Goal: Task Accomplishment & Management: Manage account settings

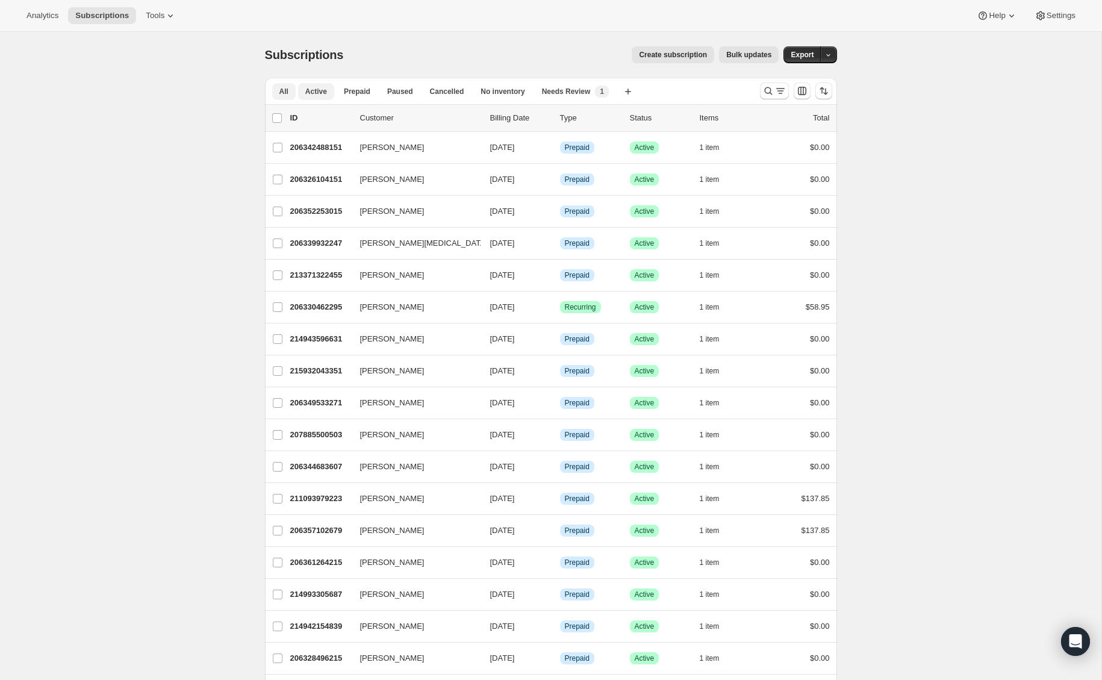
click at [309, 96] on span "Active" at bounding box center [316, 92] width 22 height 10
click at [276, 118] on input "0 selected" at bounding box center [277, 118] width 10 height 10
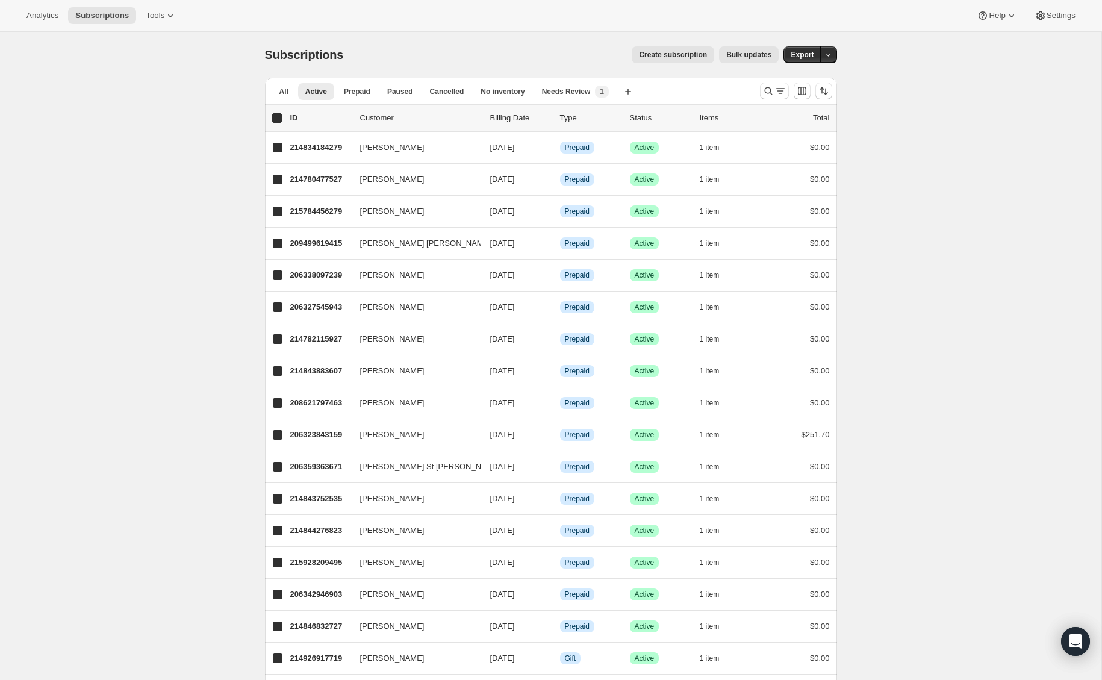
checkbox input "true"
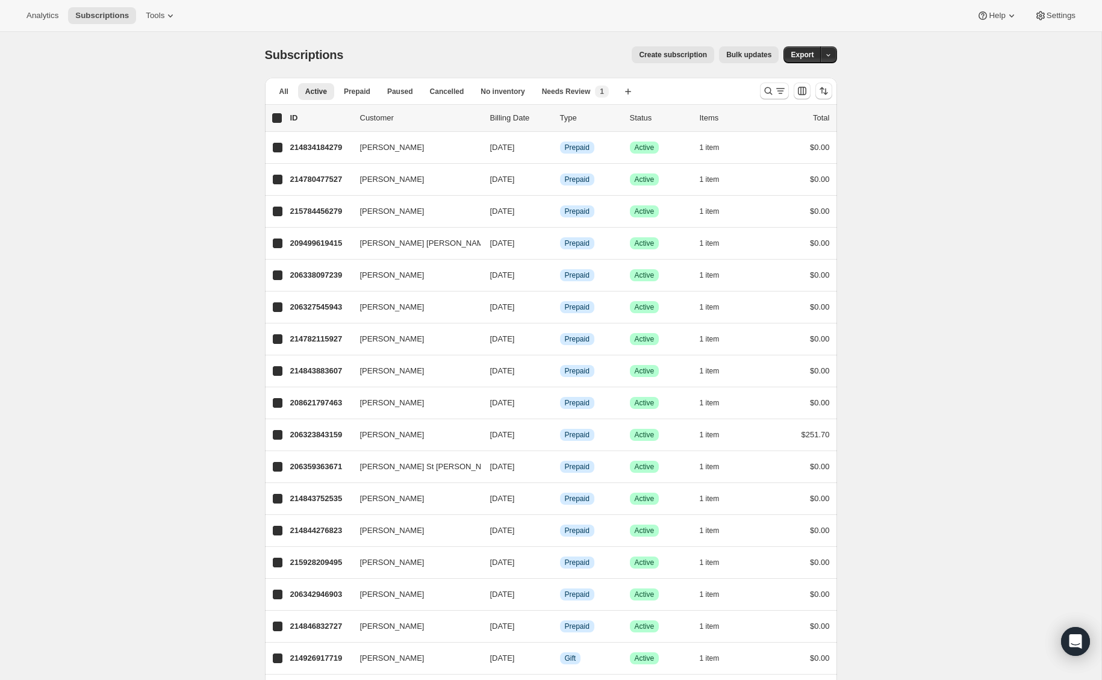
checkbox input "true"
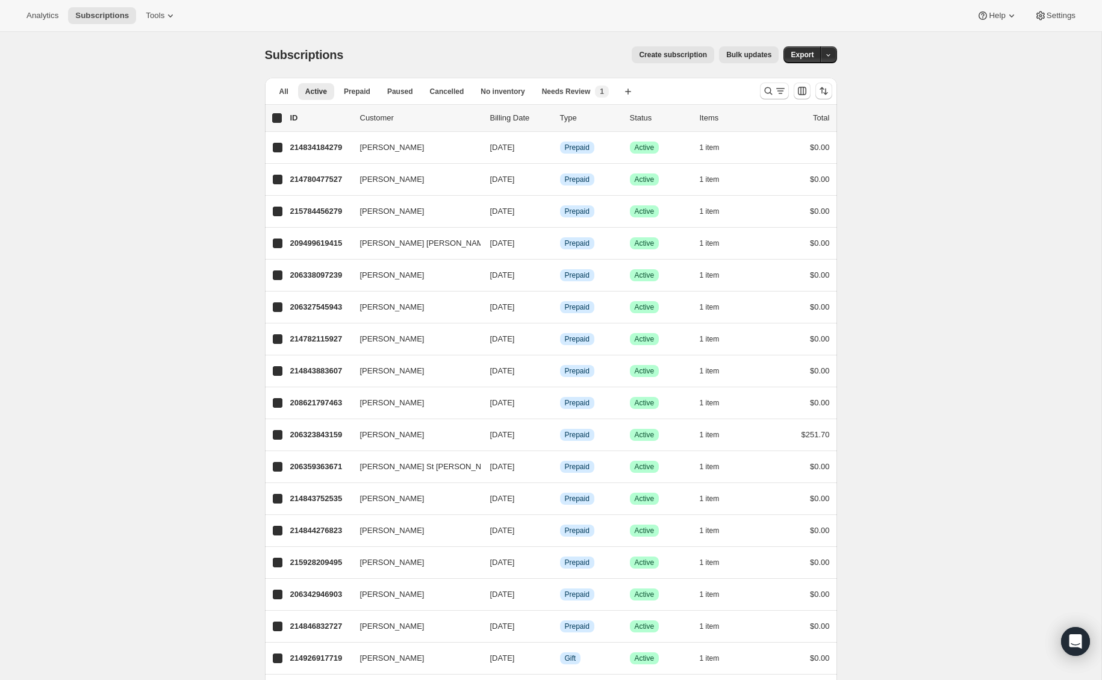
checkbox input "true"
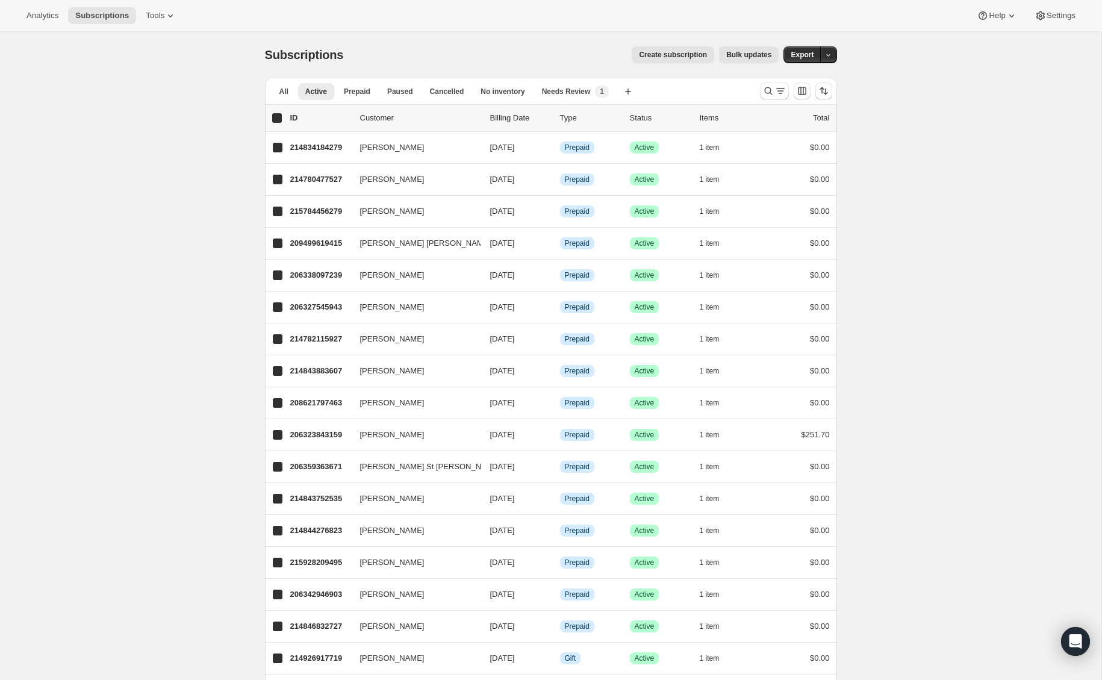
checkbox input "true"
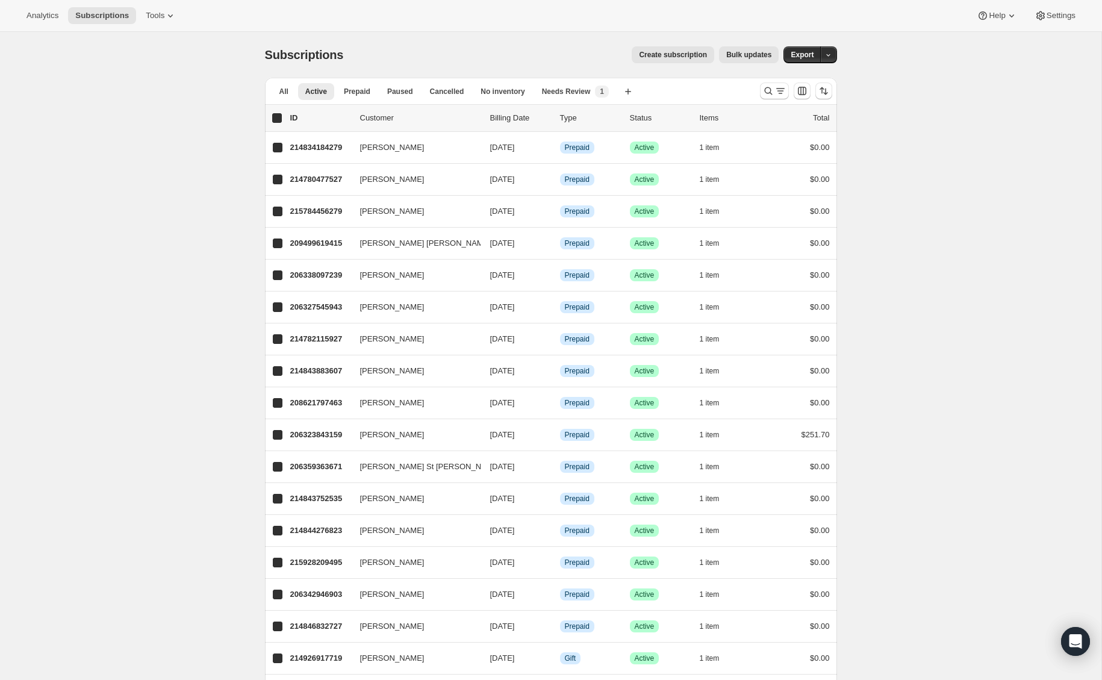
checkbox input "true"
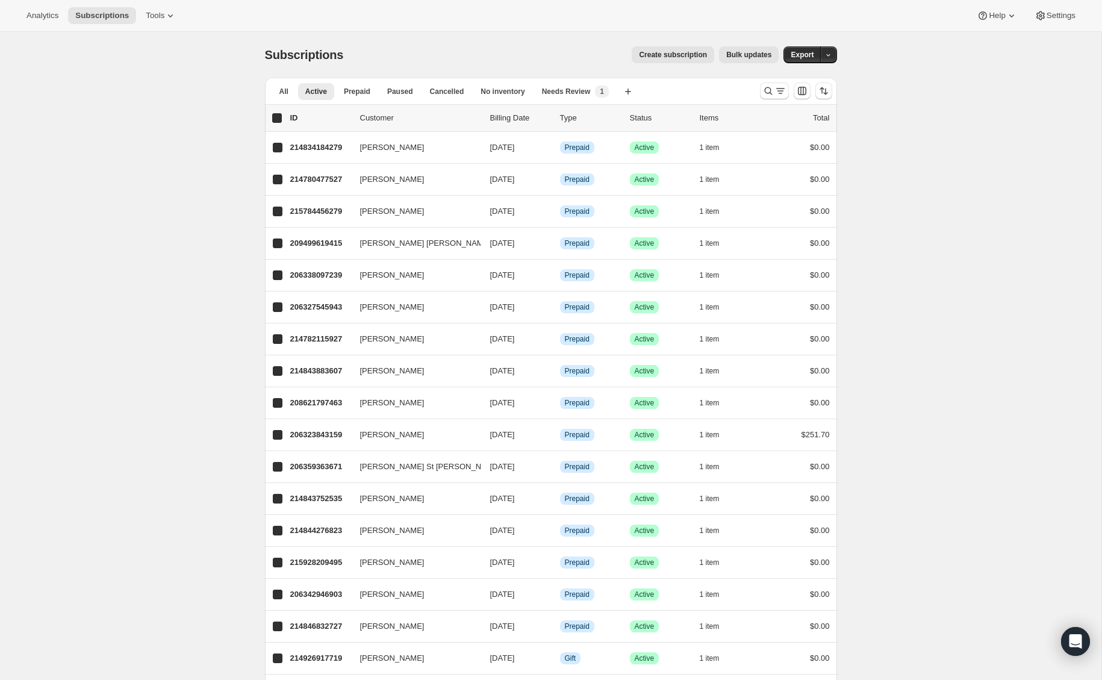
checkbox input "true"
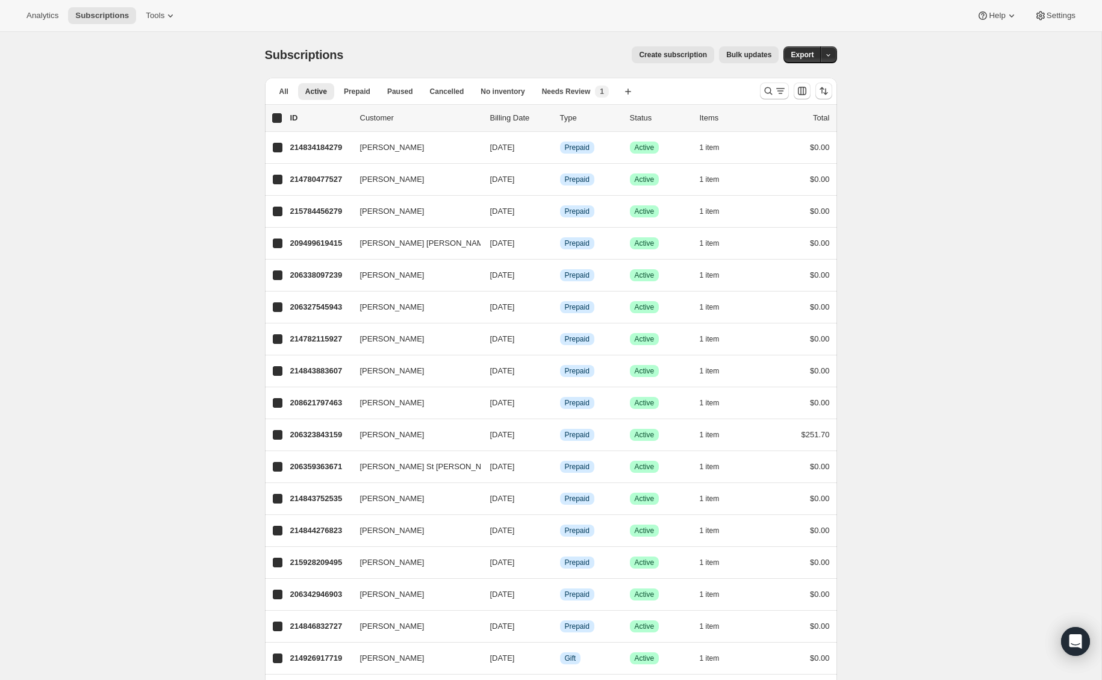
checkbox input "true"
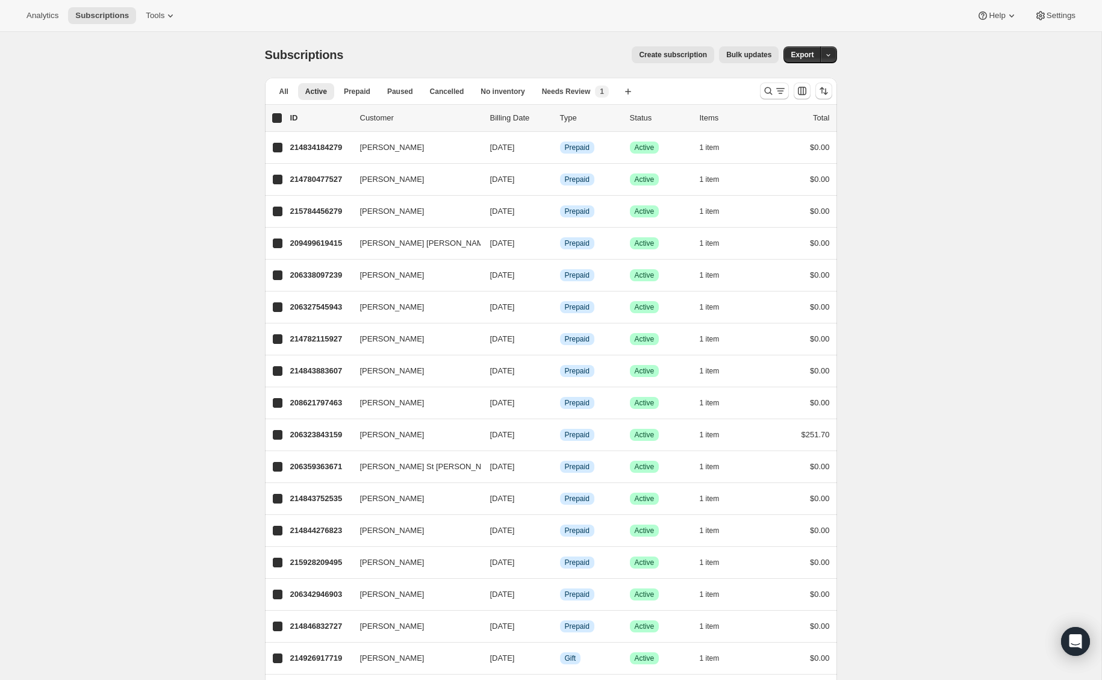
checkbox input "true"
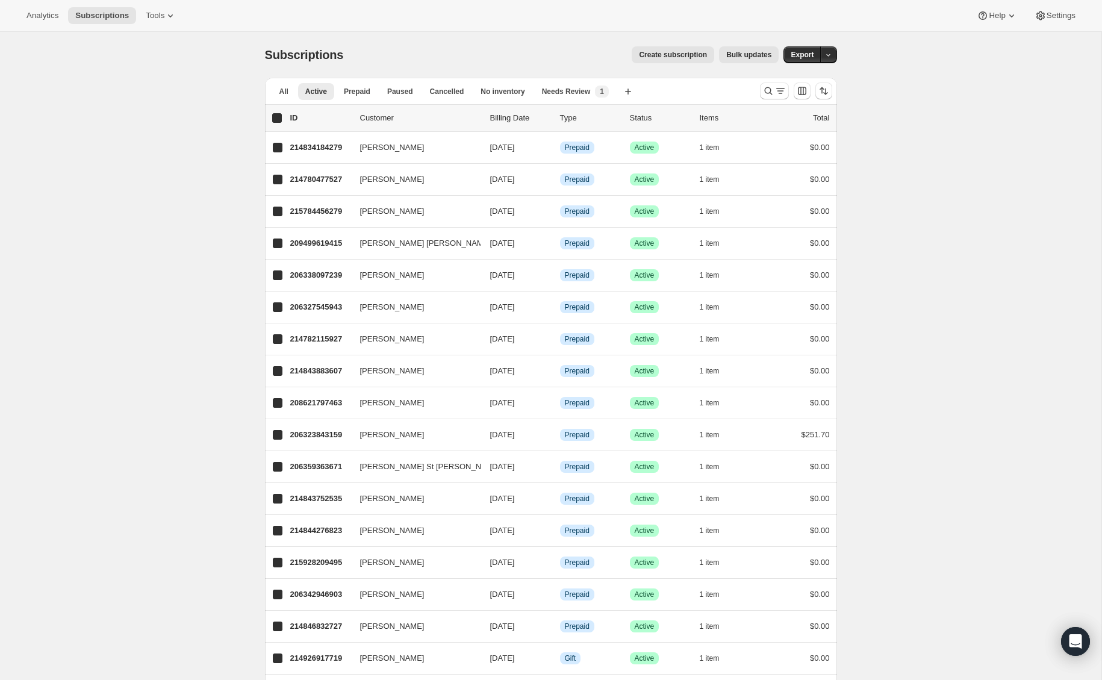
checkbox input "true"
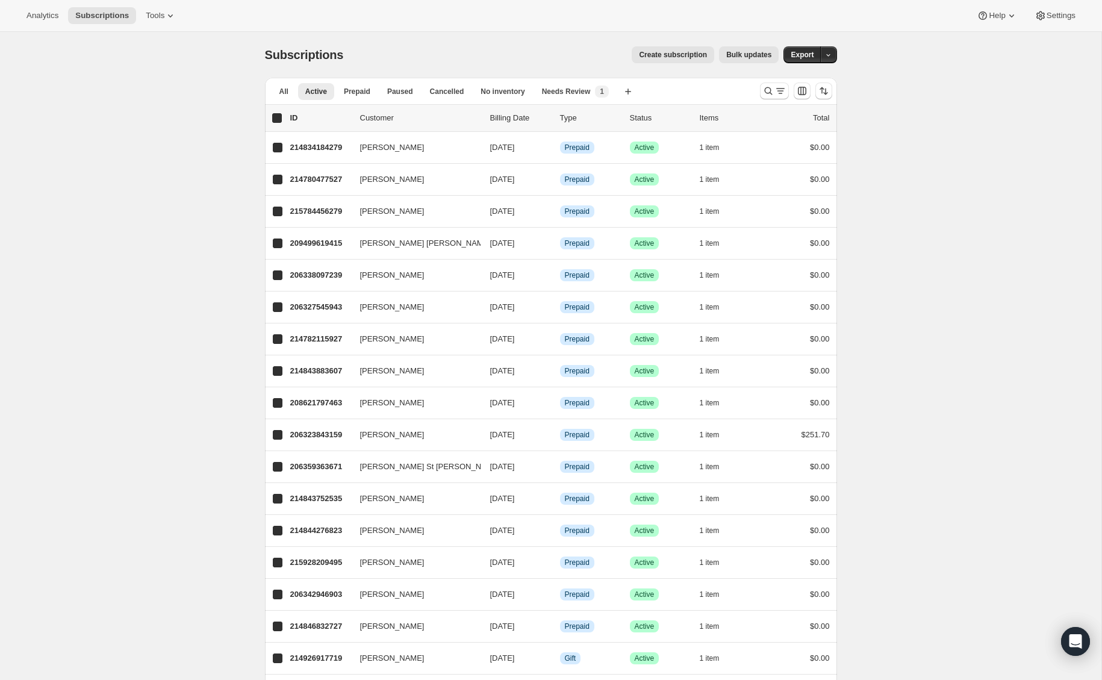
checkbox input "true"
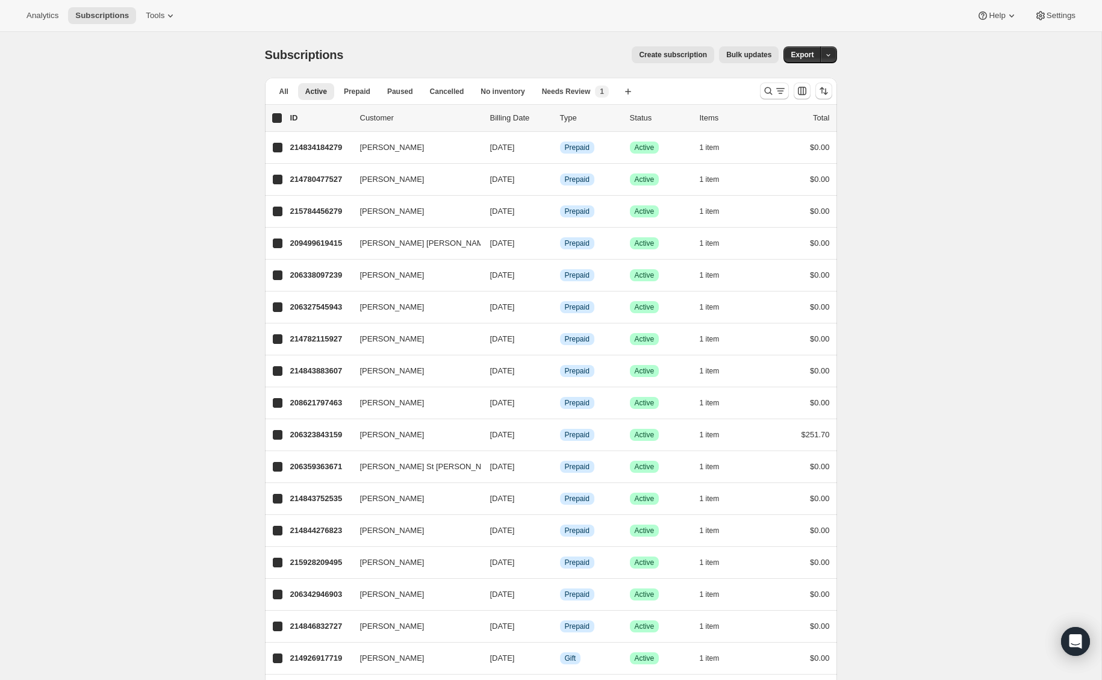
checkbox input "true"
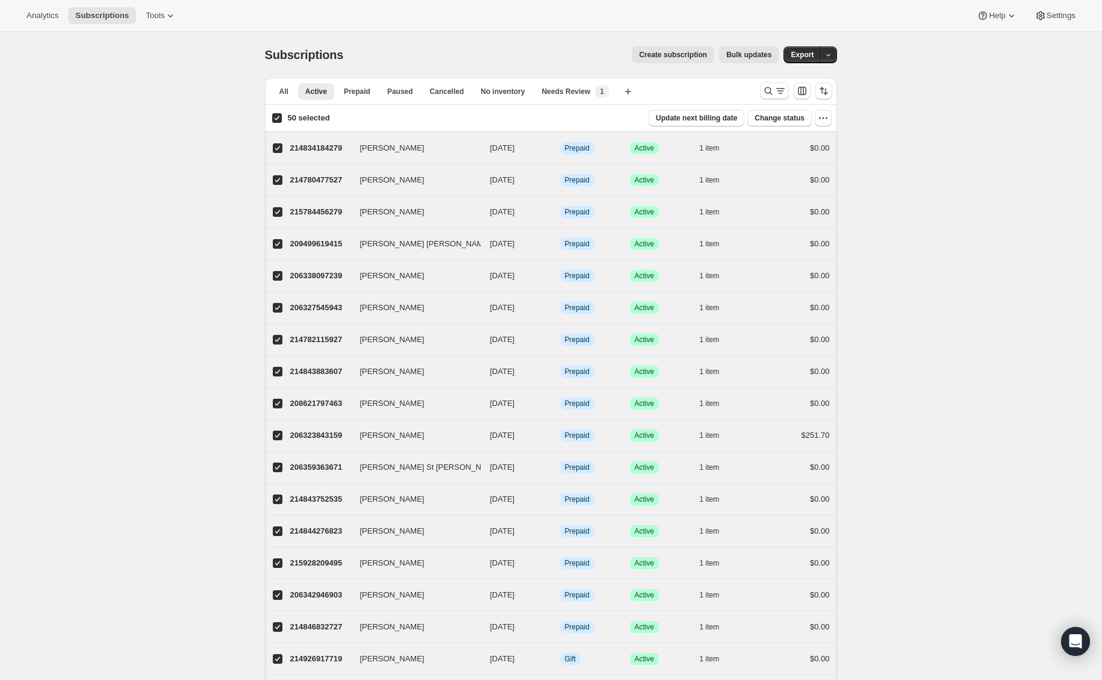
click at [276, 118] on input "50 selected" at bounding box center [277, 118] width 10 height 10
checkbox input "false"
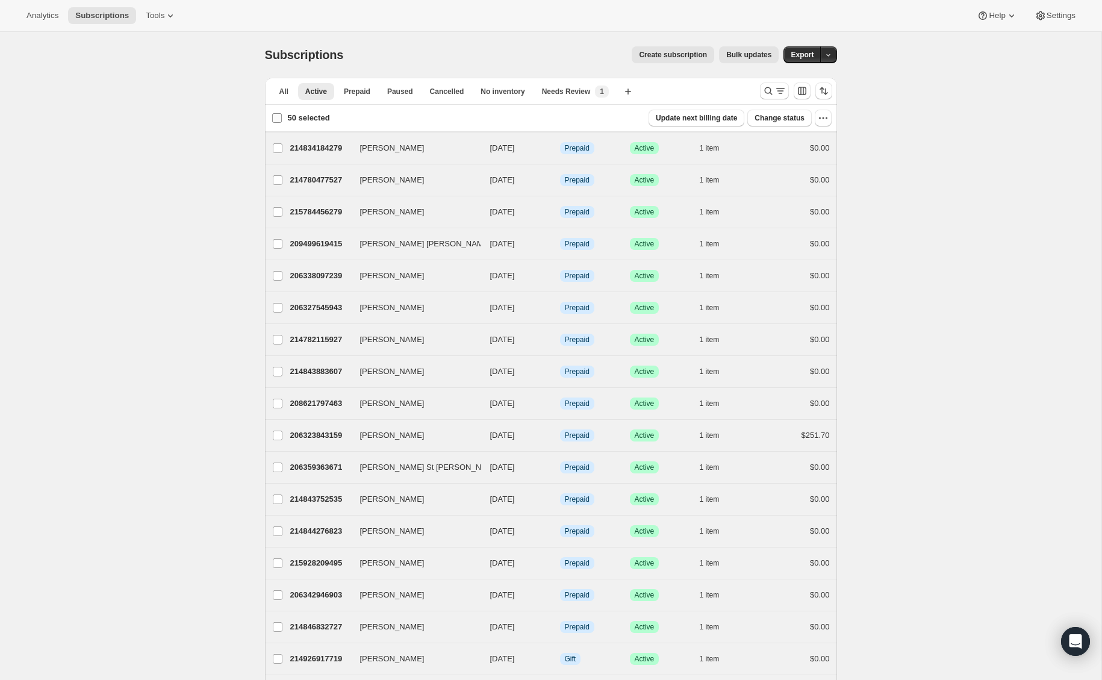
checkbox input "false"
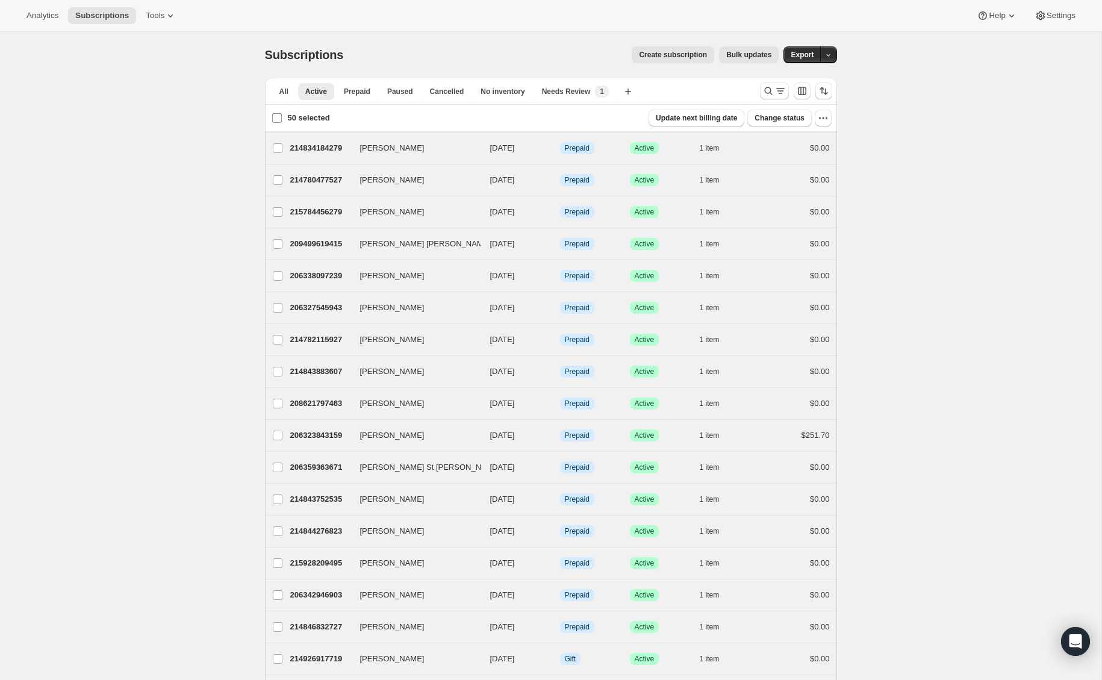
checkbox input "false"
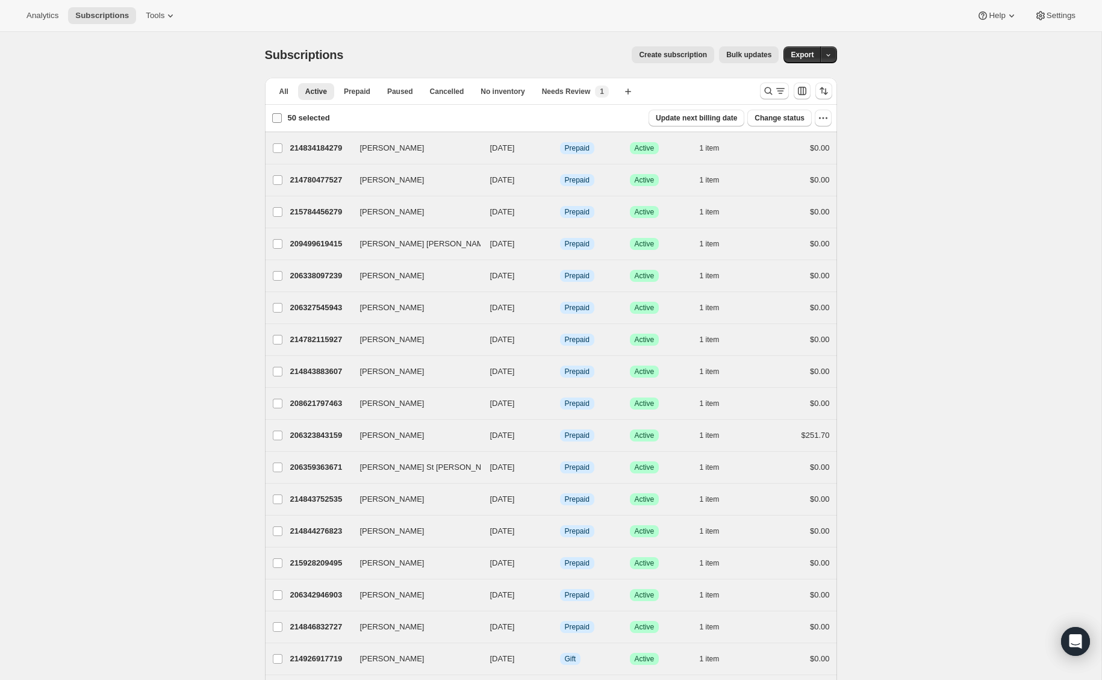
checkbox input "false"
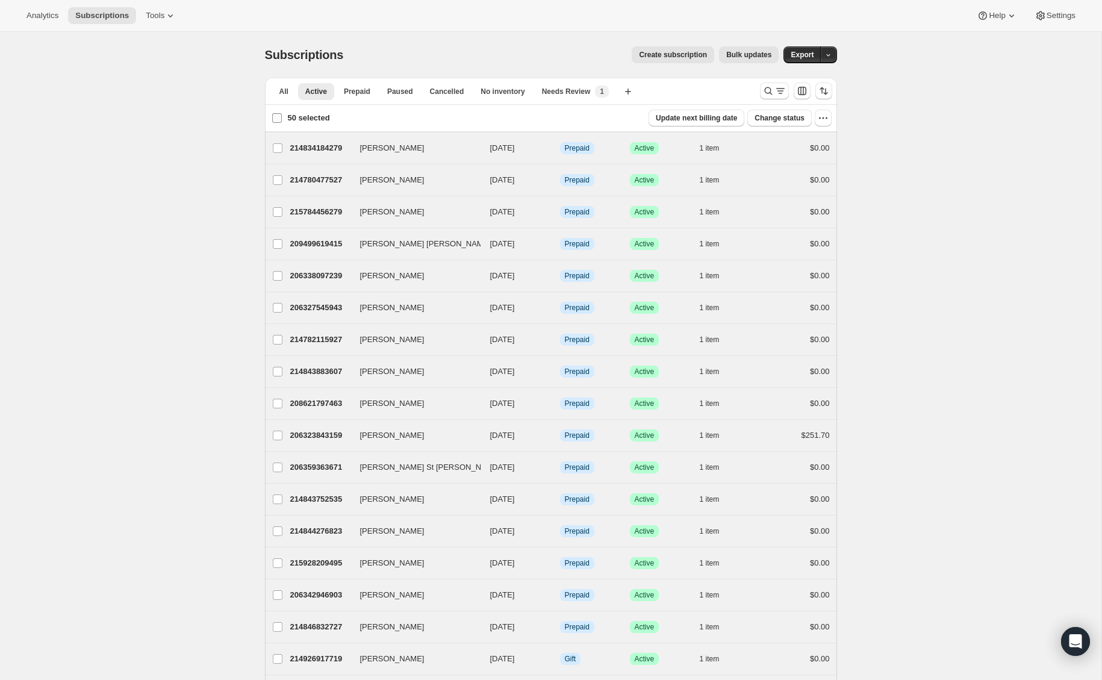
checkbox input "false"
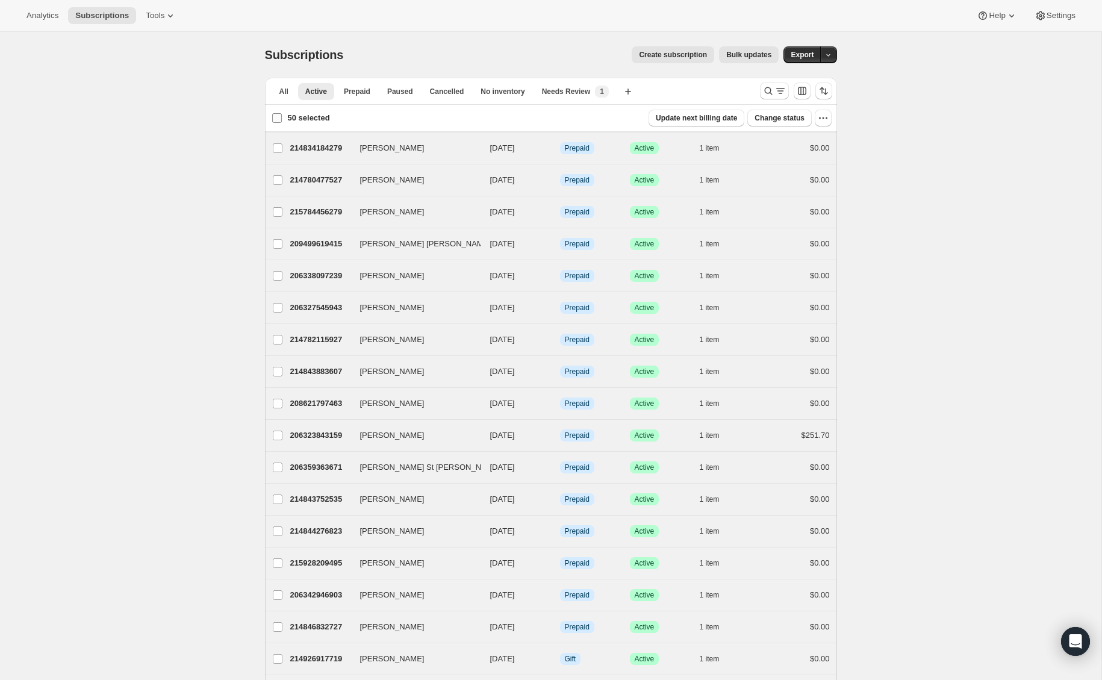
checkbox input "false"
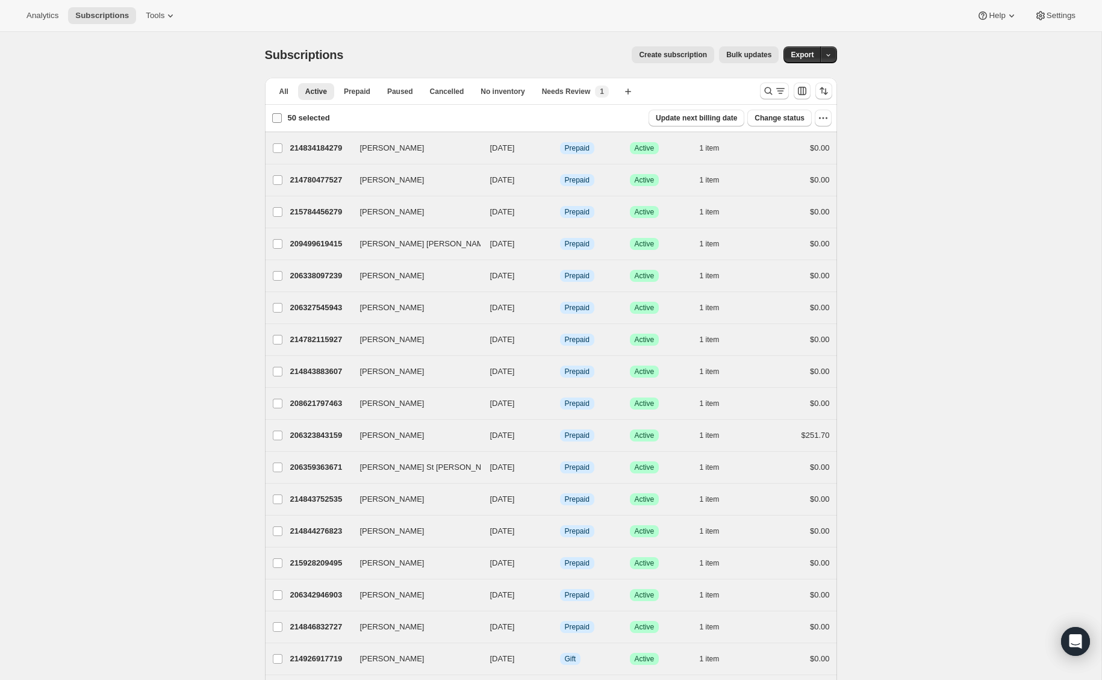
checkbox input "false"
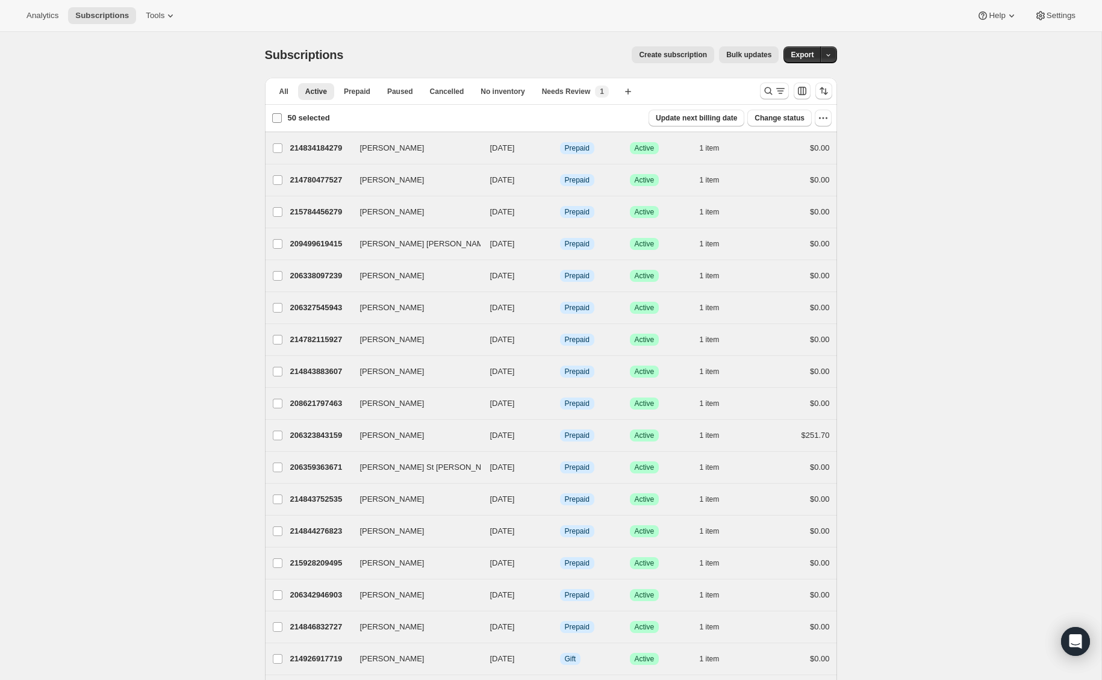
checkbox input "false"
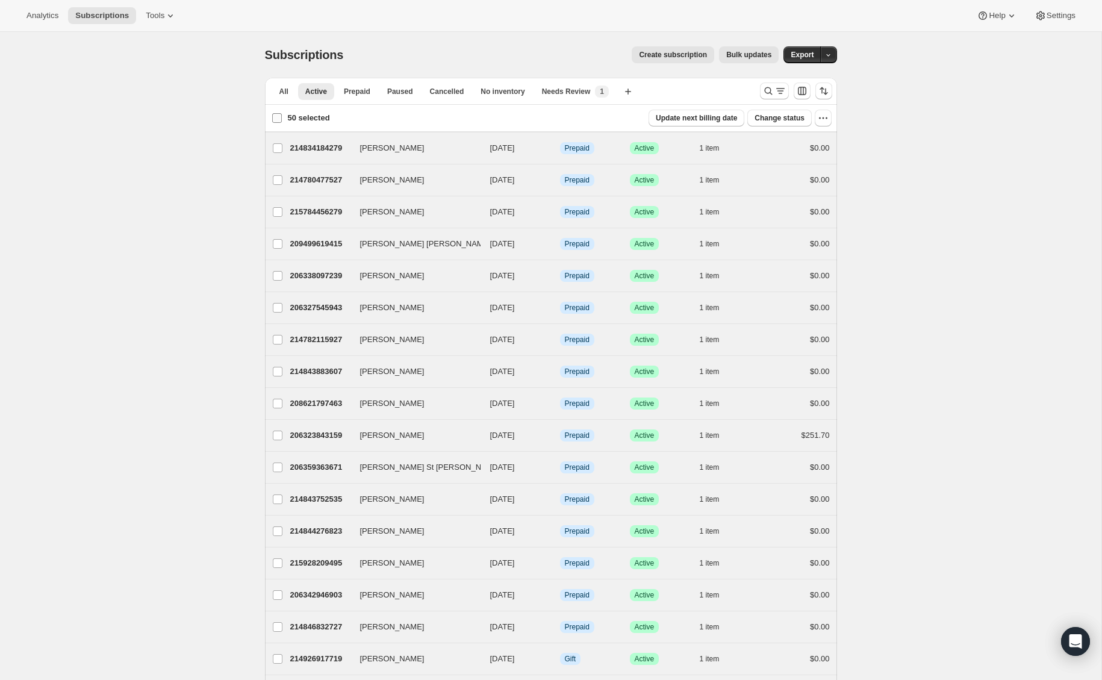
checkbox input "false"
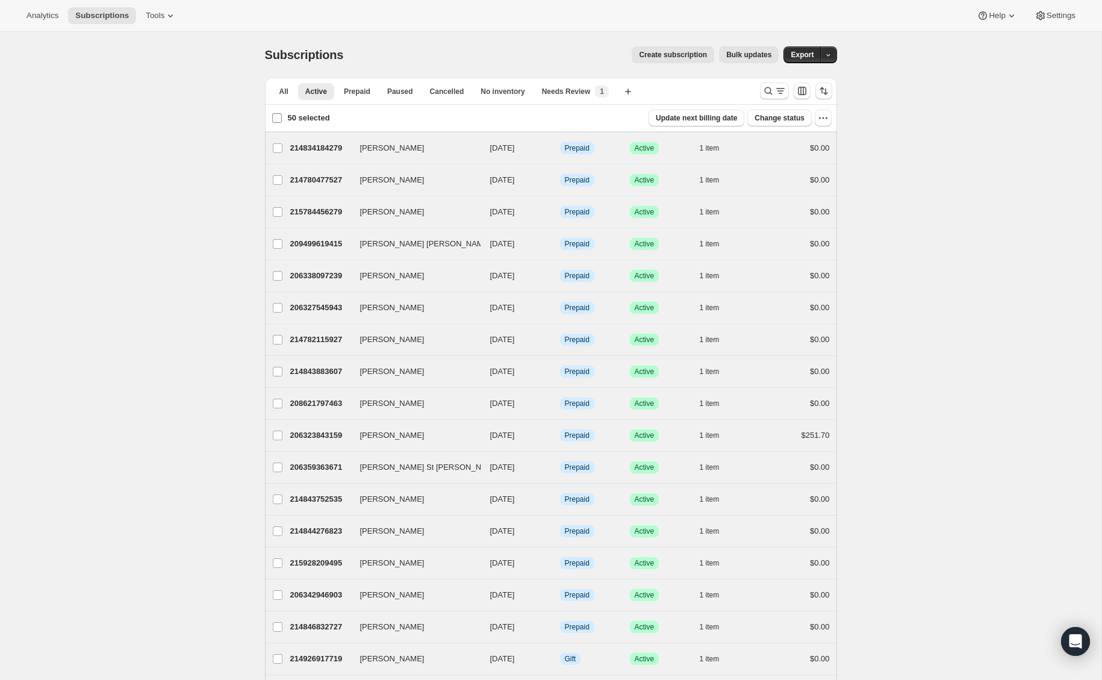
checkbox input "false"
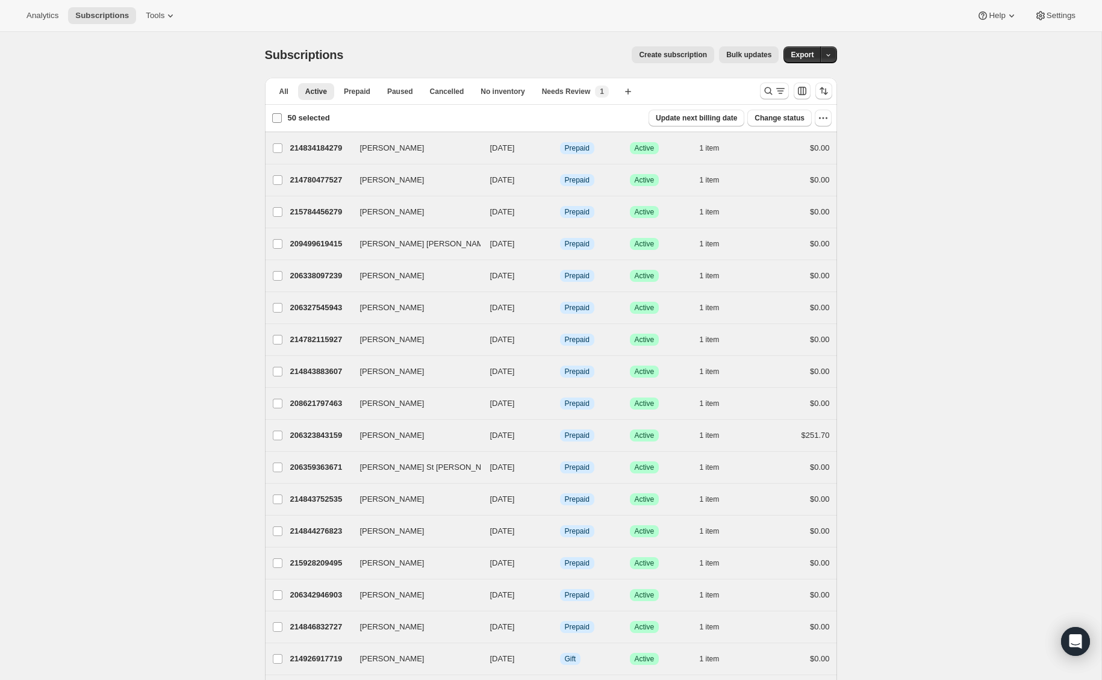
checkbox input "false"
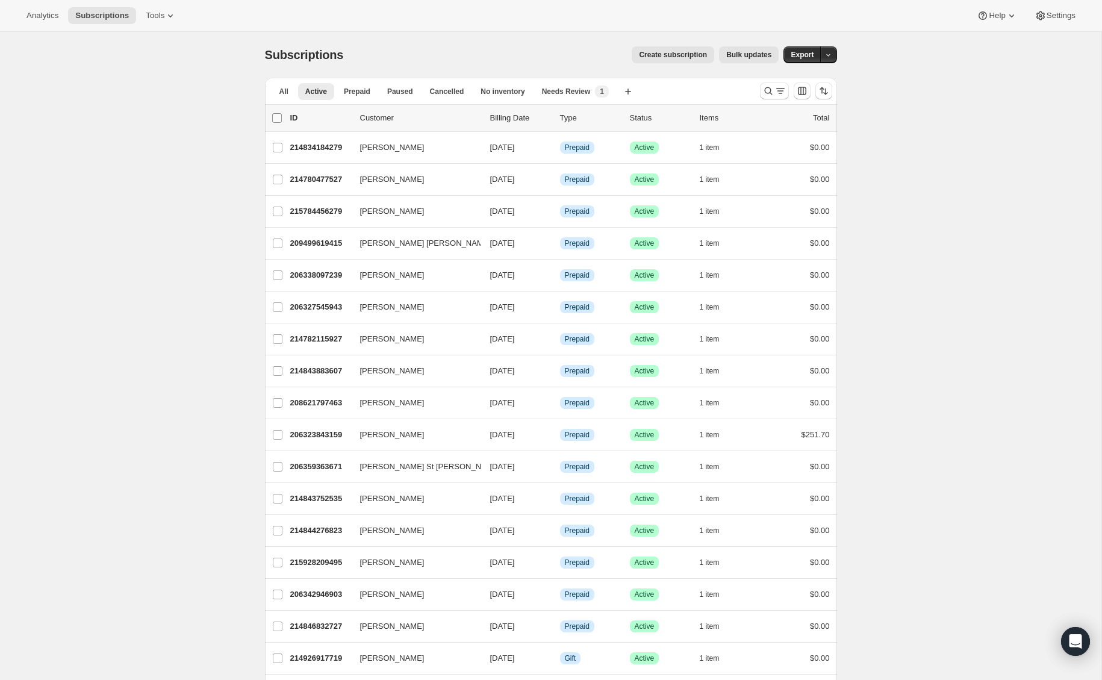
click at [276, 118] on input "0 selected" at bounding box center [277, 118] width 10 height 10
checkbox input "true"
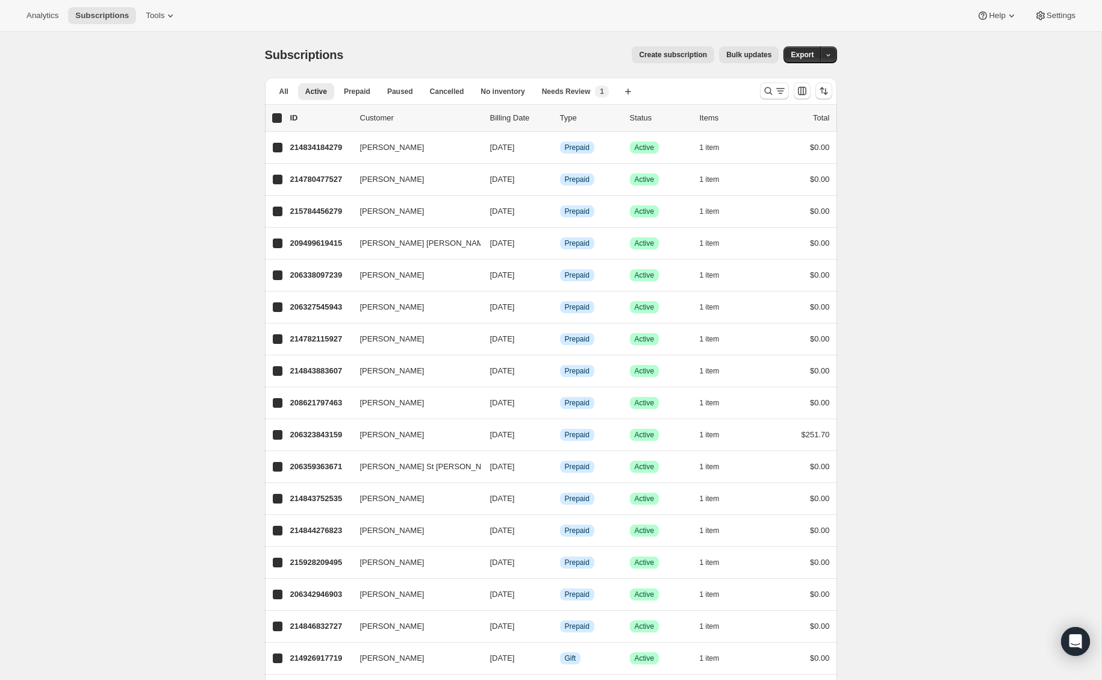
checkbox input "true"
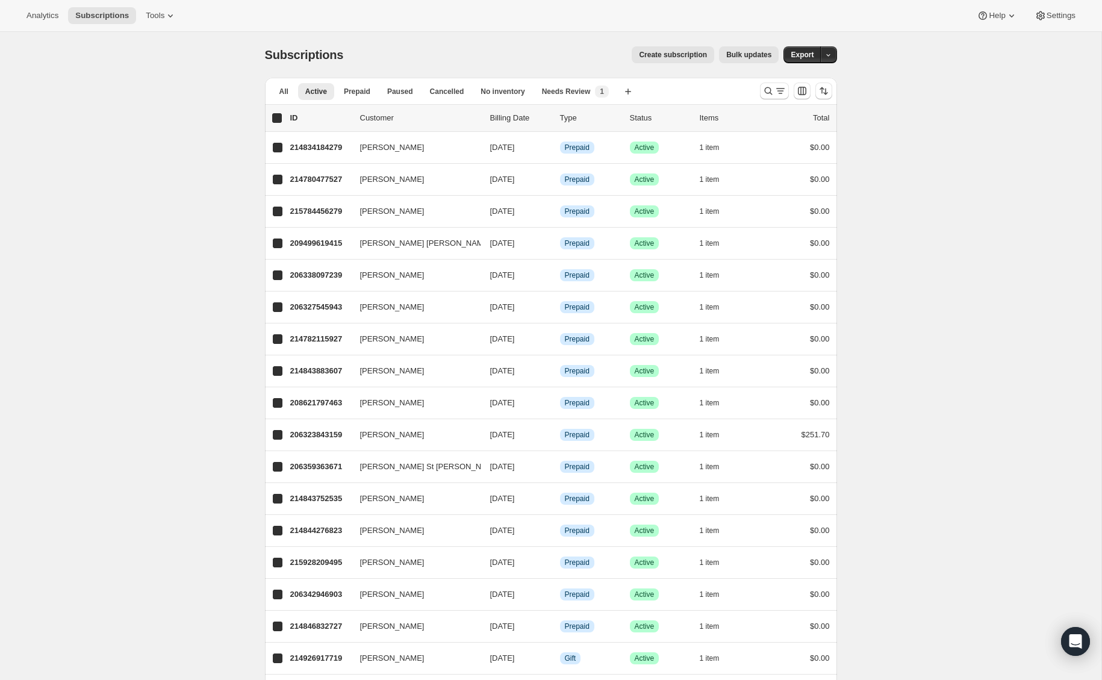
checkbox input "true"
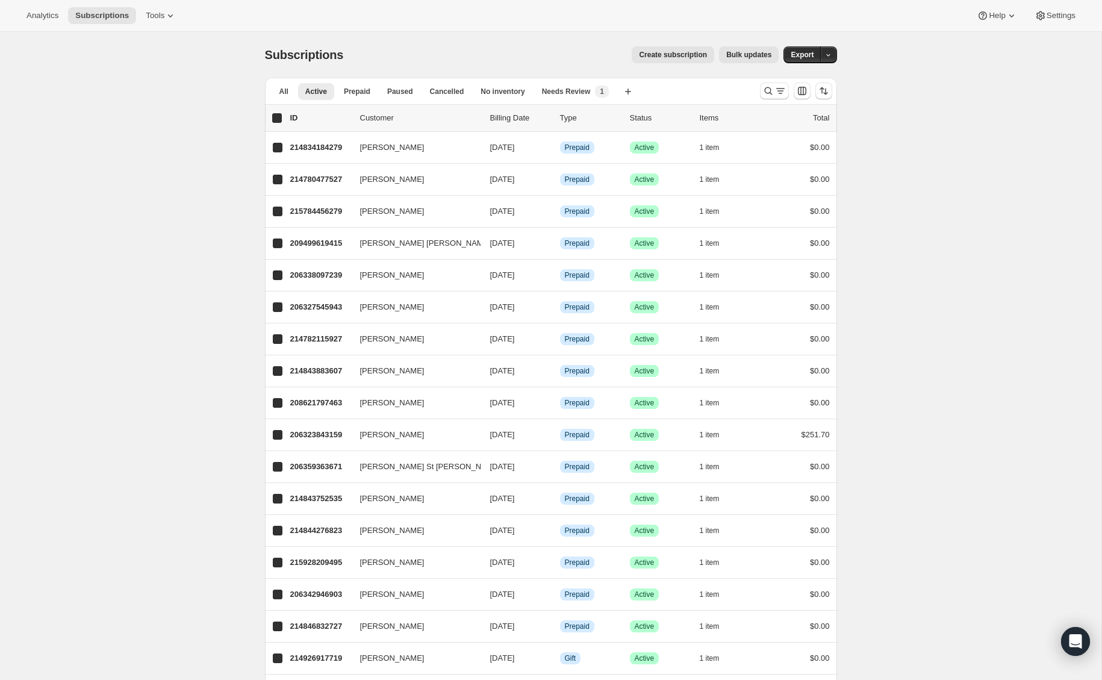
checkbox input "true"
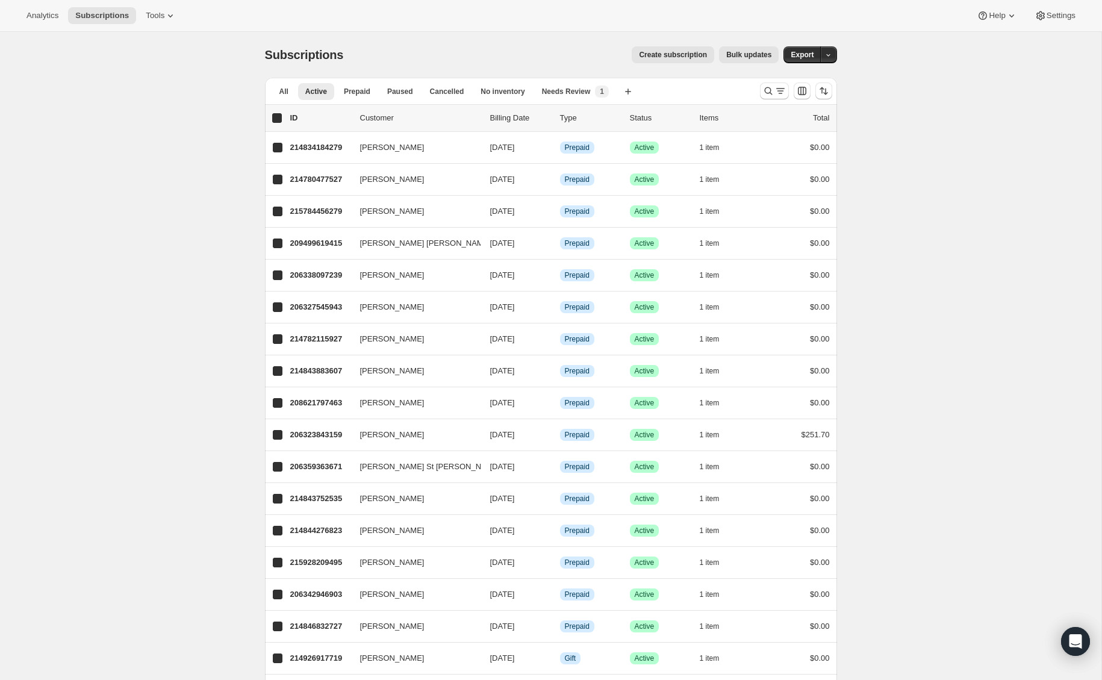
checkbox input "true"
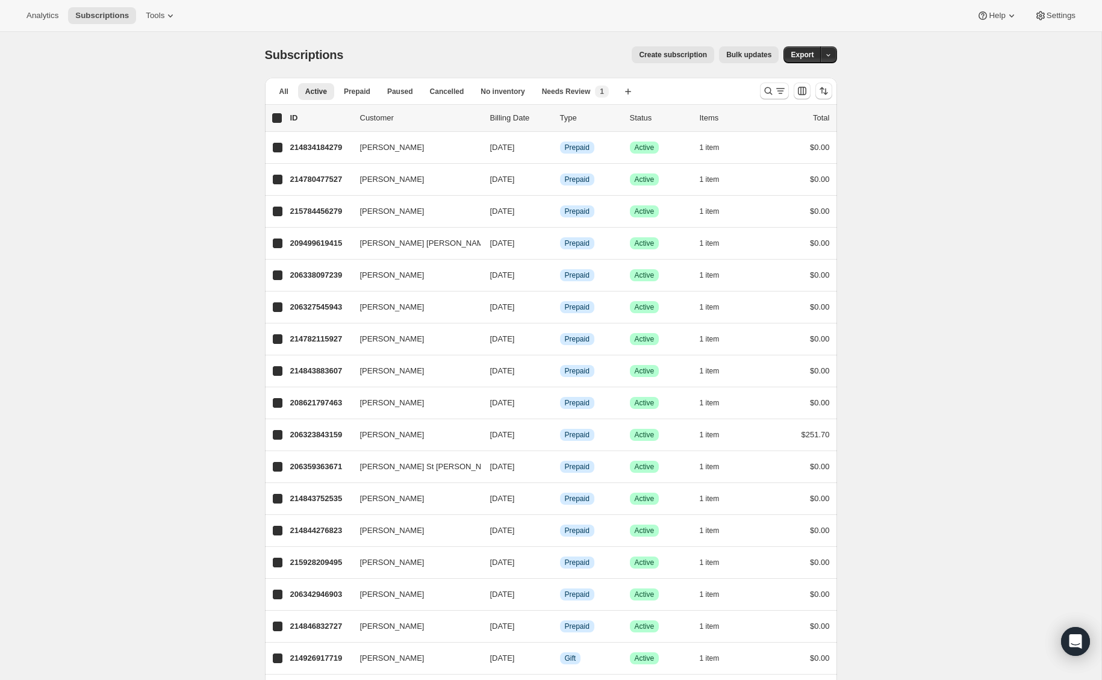
checkbox input "true"
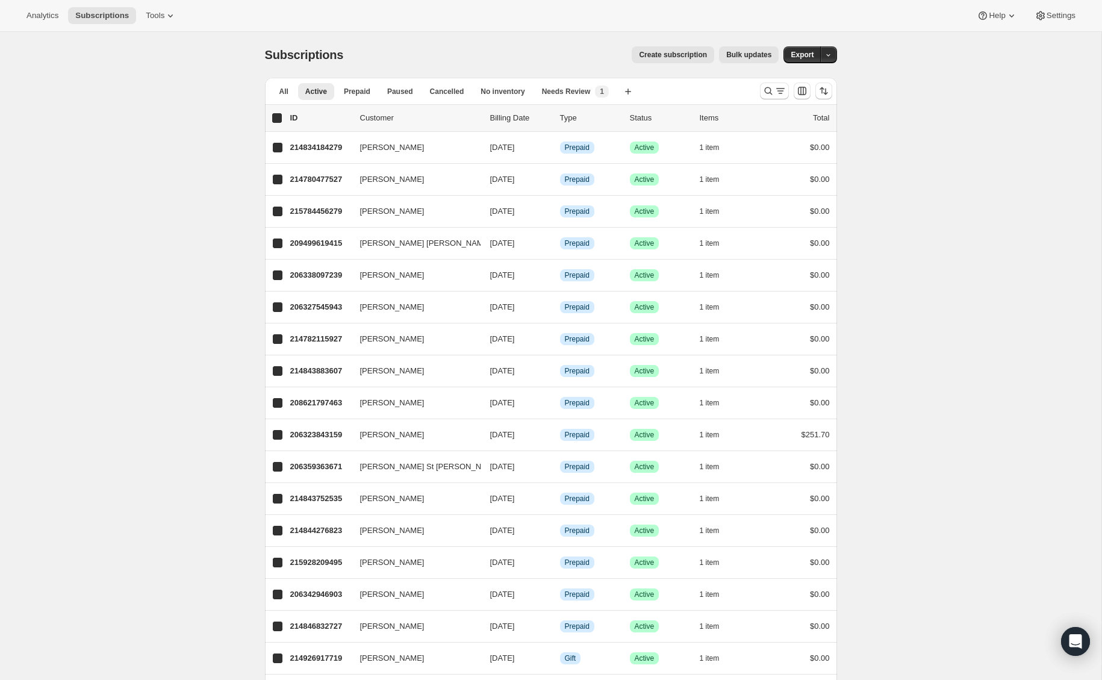
checkbox input "true"
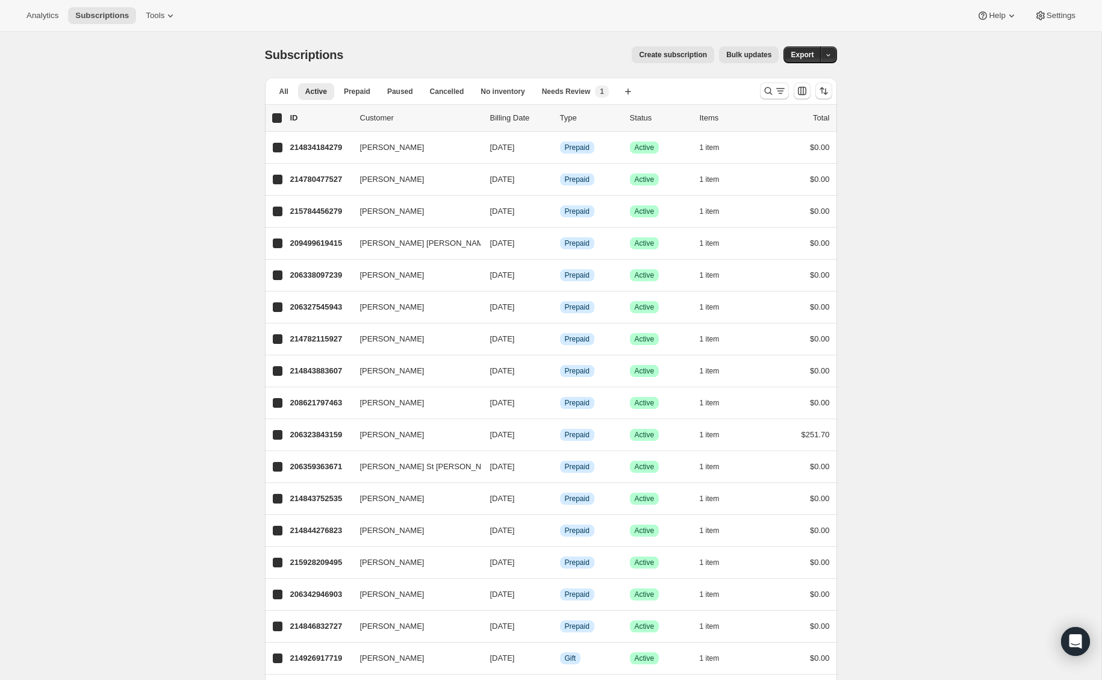
checkbox input "true"
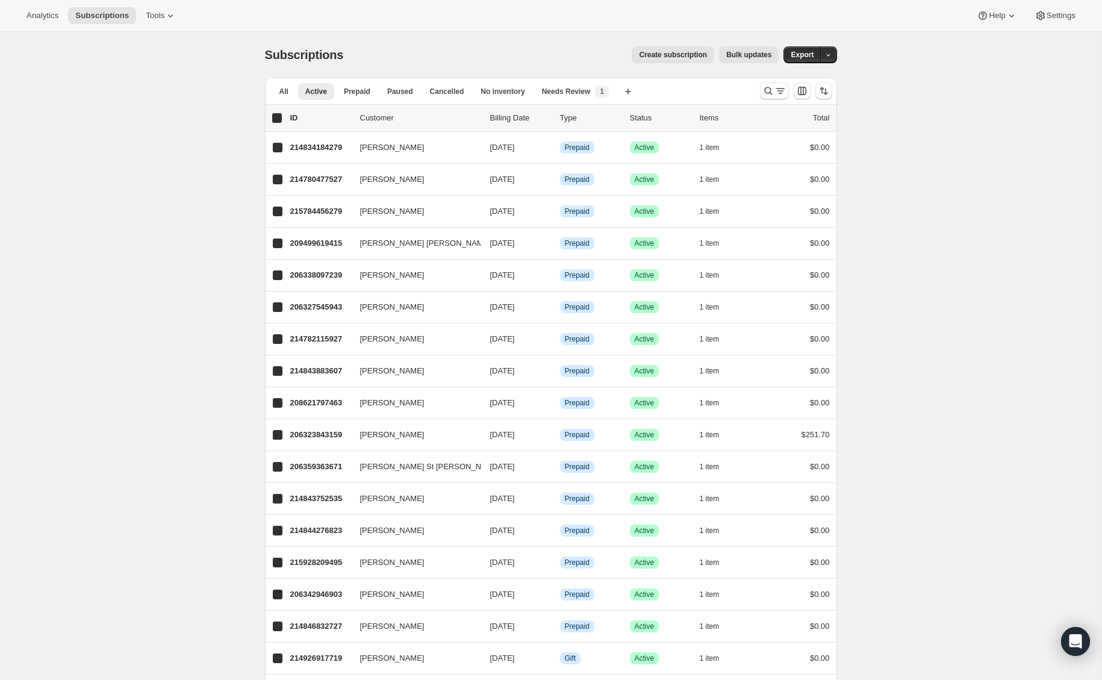
checkbox input "true"
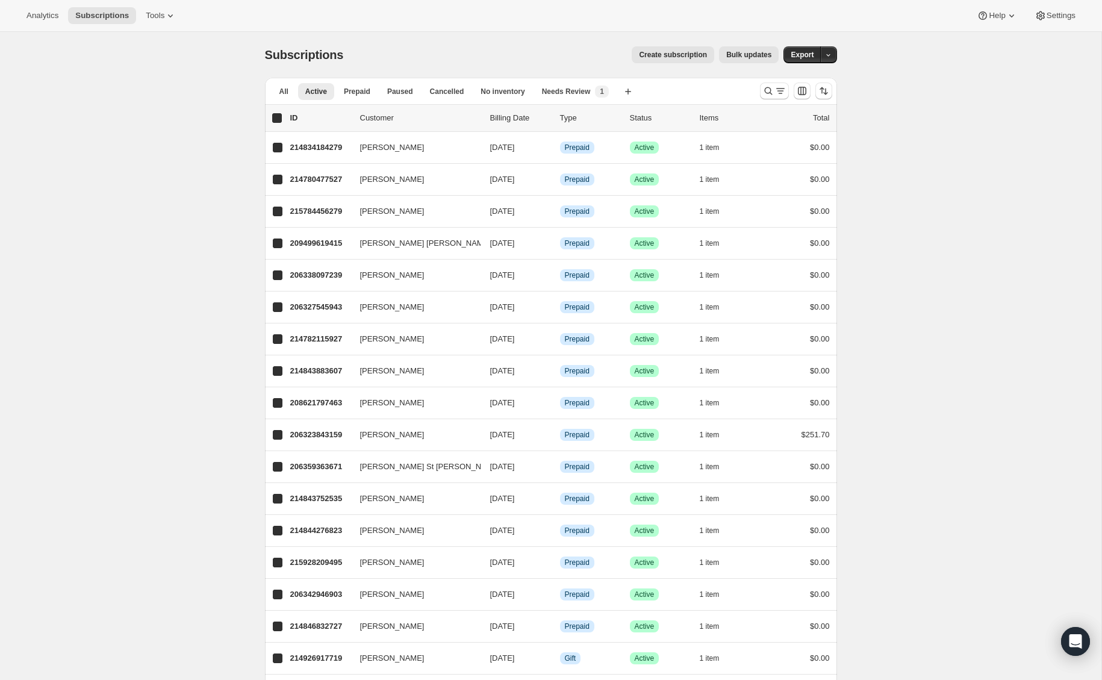
checkbox input "true"
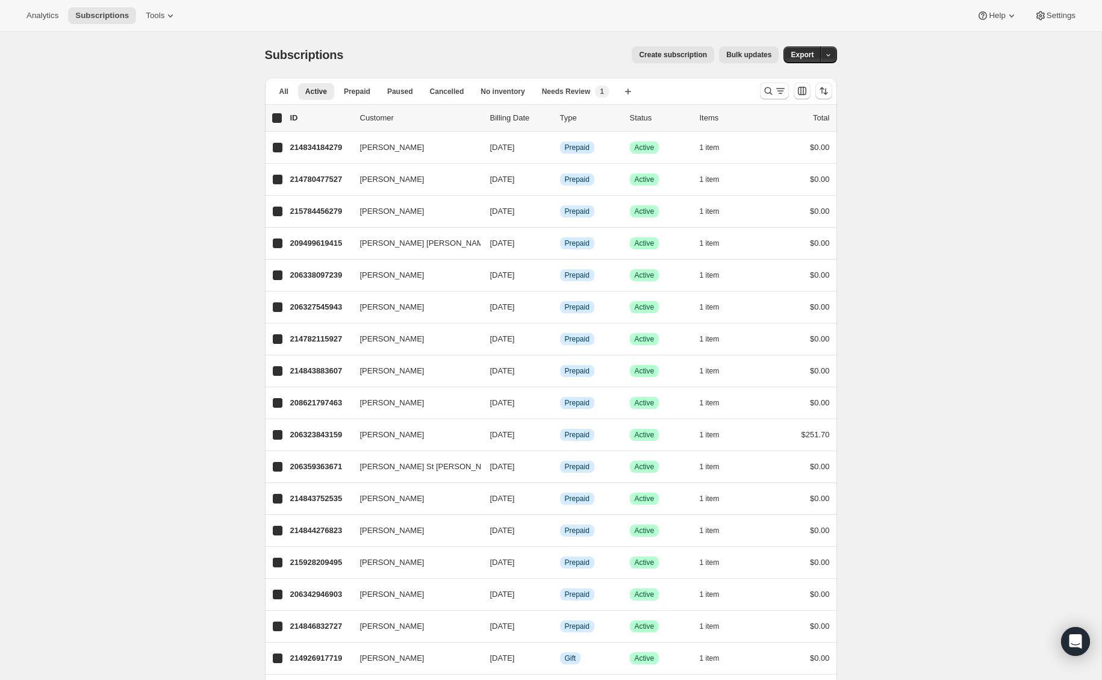
checkbox input "true"
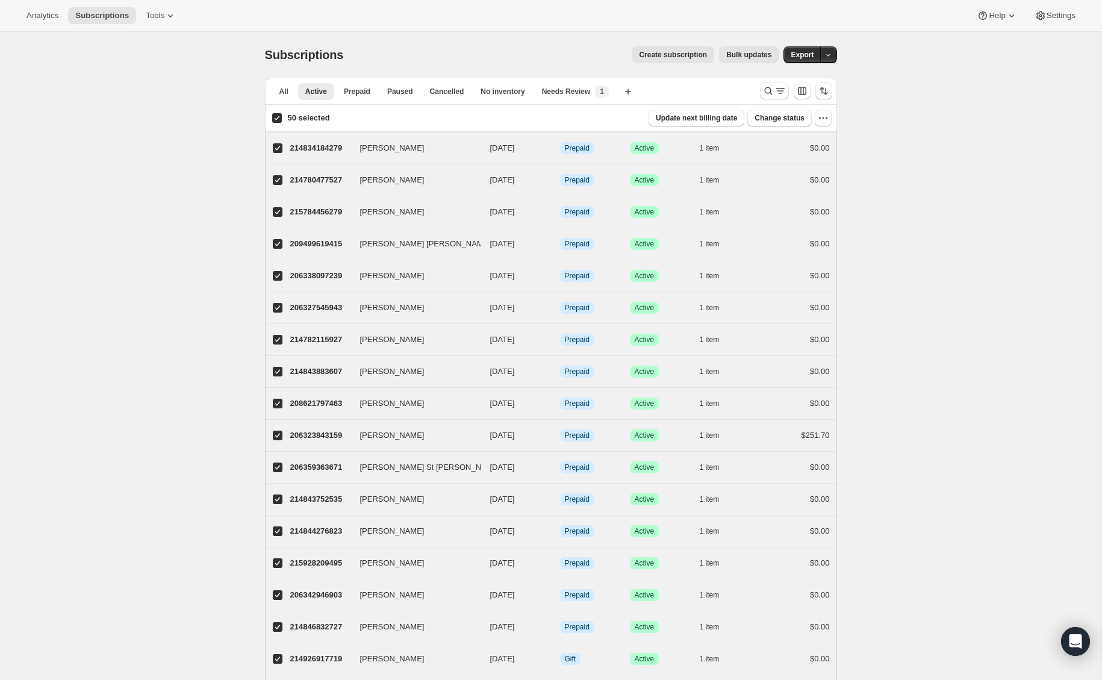
click at [275, 116] on input "50 selected" at bounding box center [277, 118] width 10 height 10
checkbox input "false"
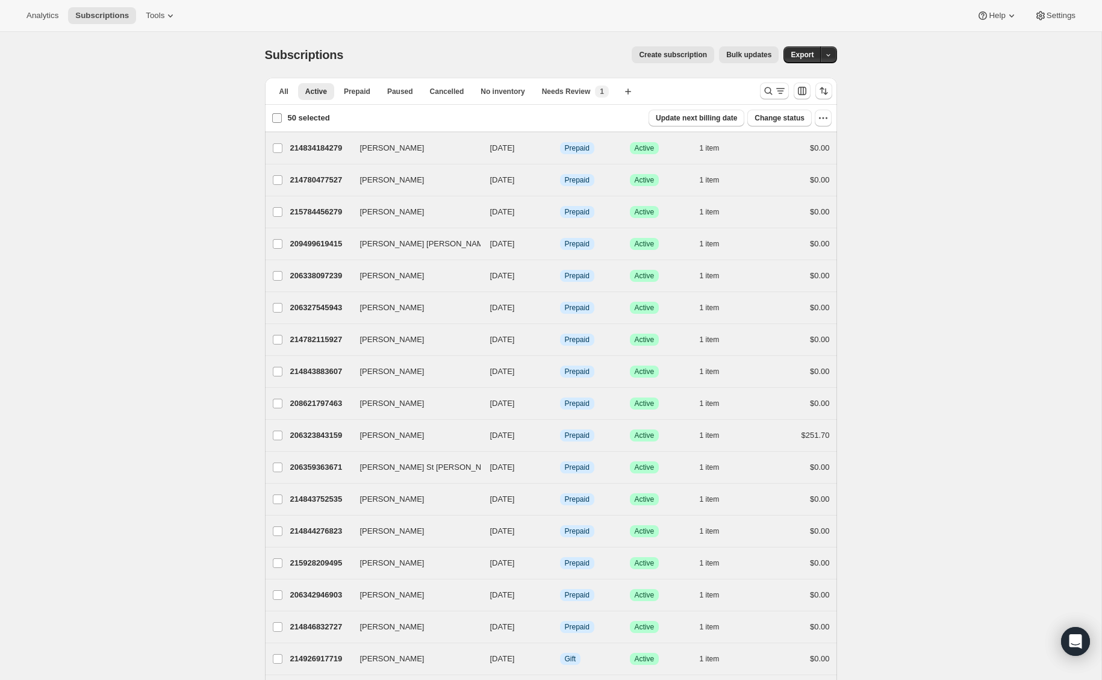
checkbox input "false"
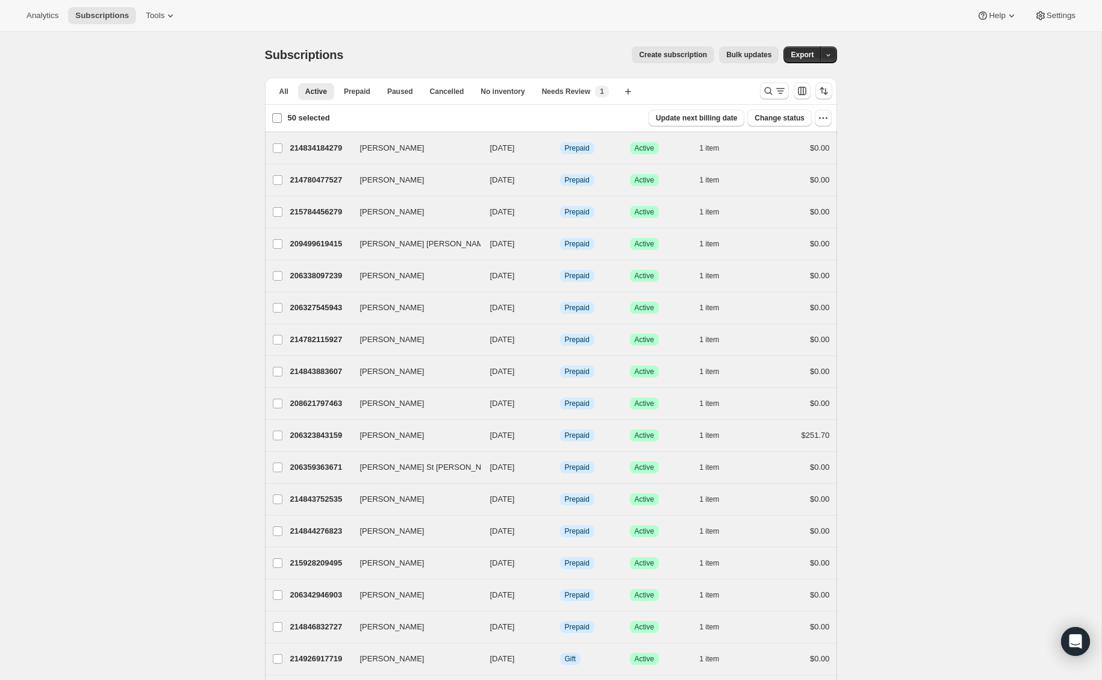
checkbox input "false"
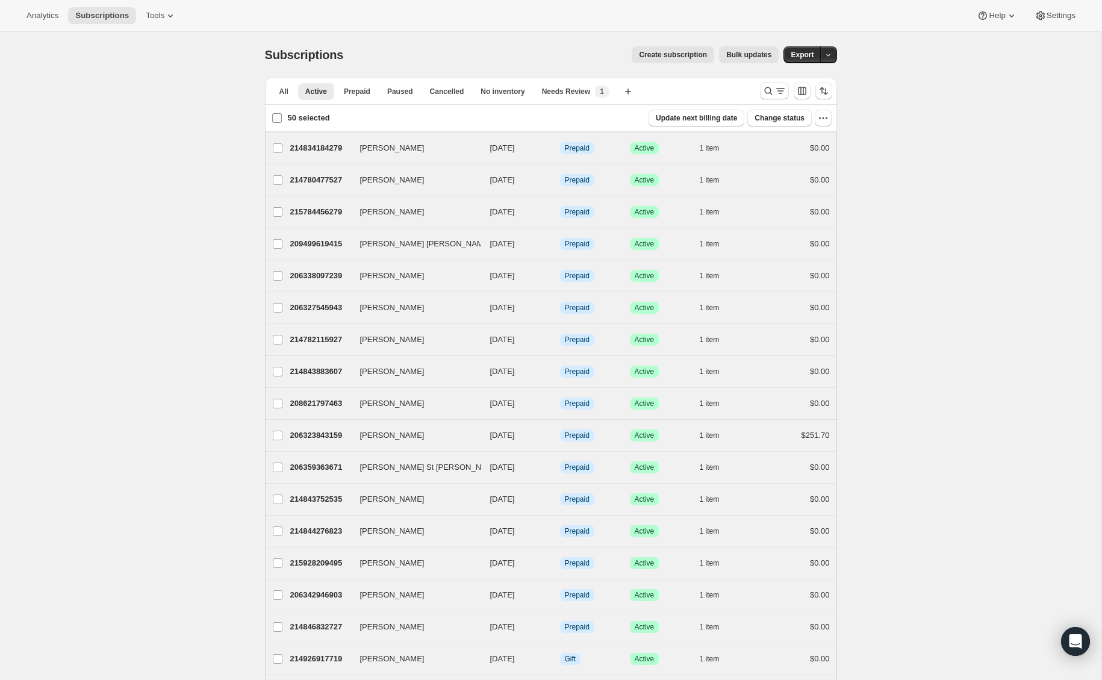
checkbox input "false"
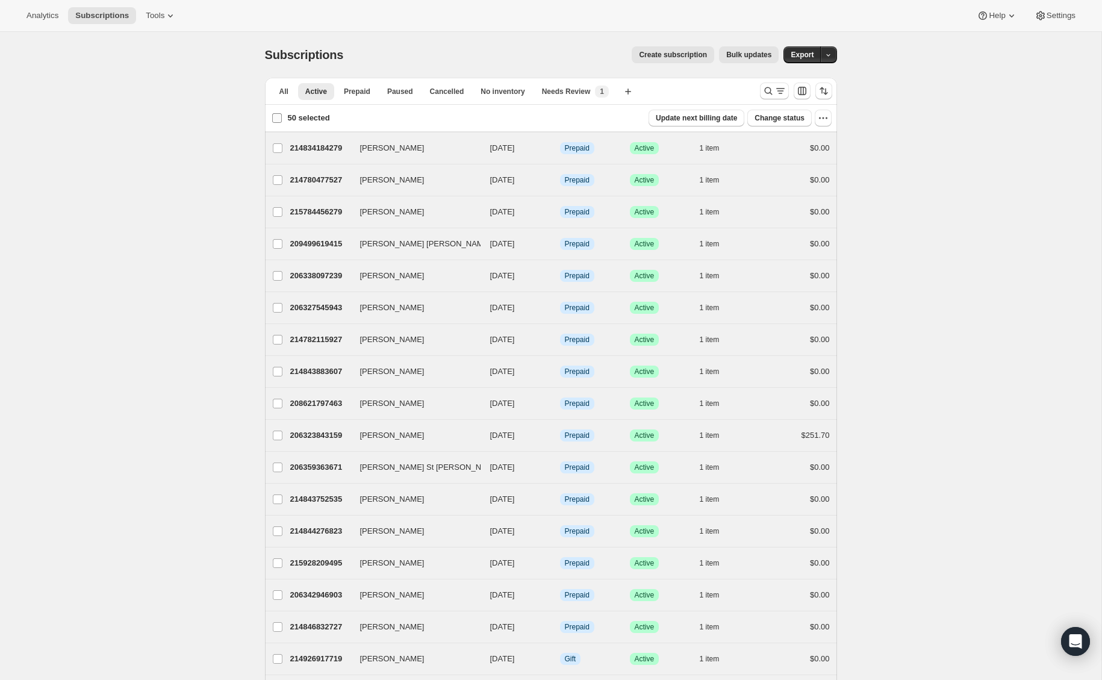
checkbox input "false"
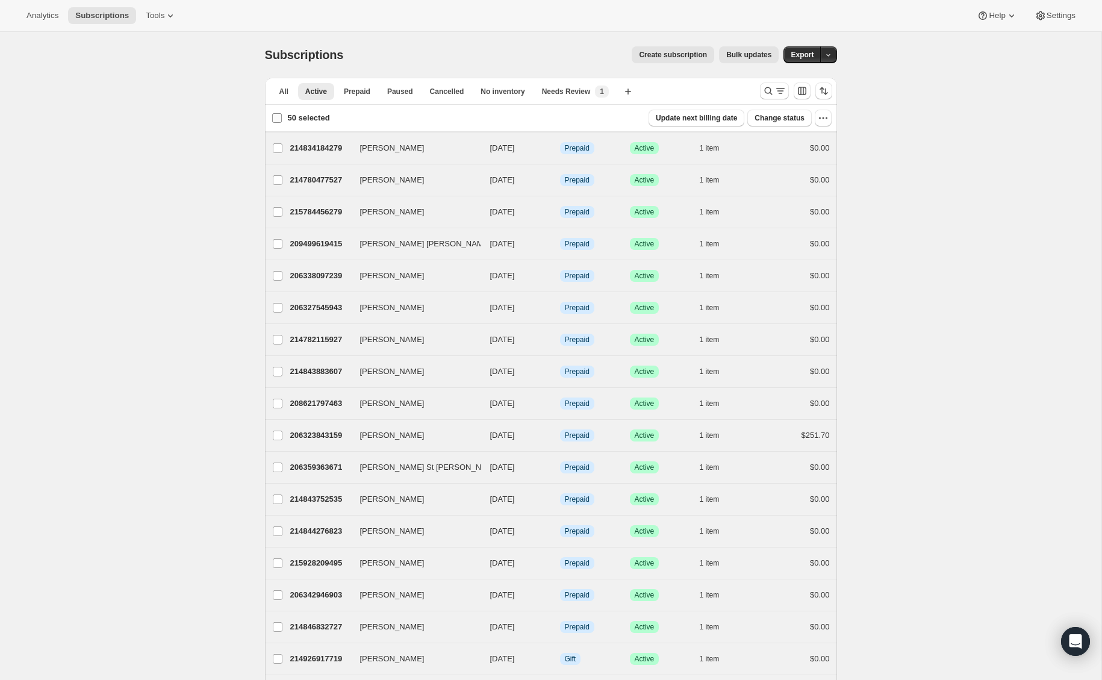
checkbox input "false"
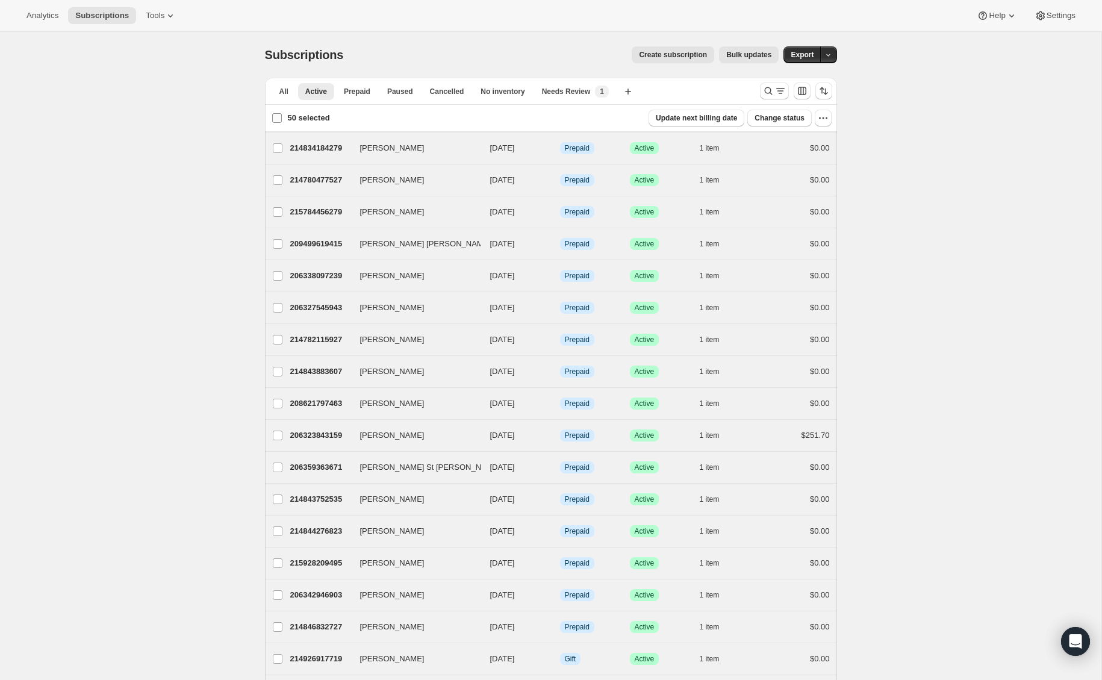
checkbox input "false"
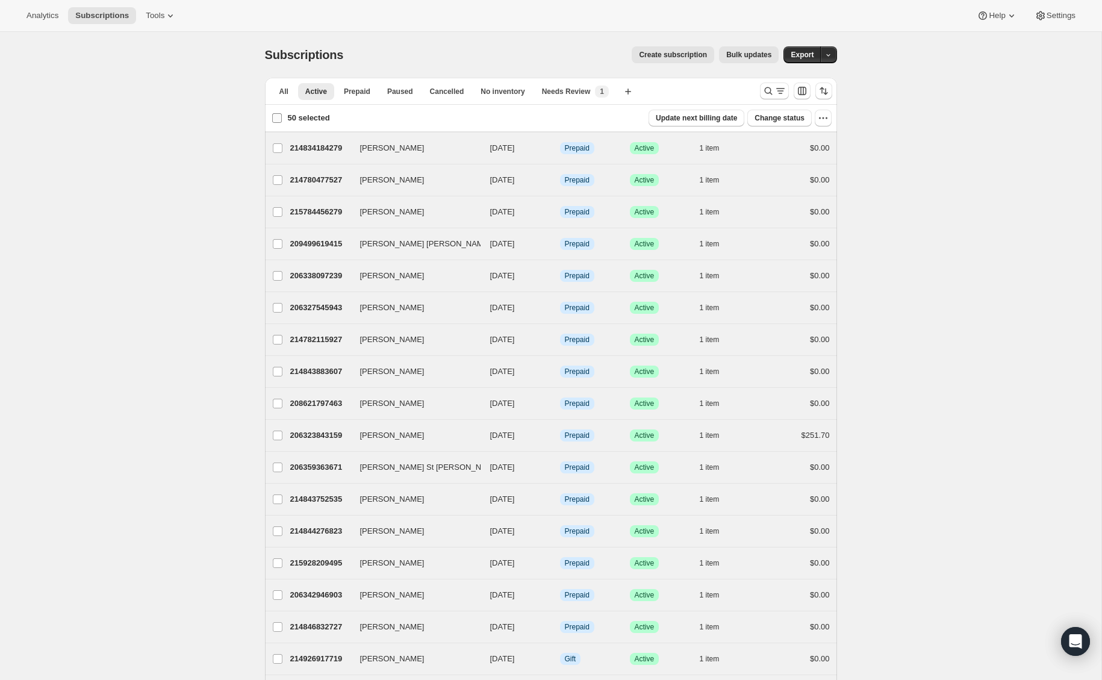
checkbox input "false"
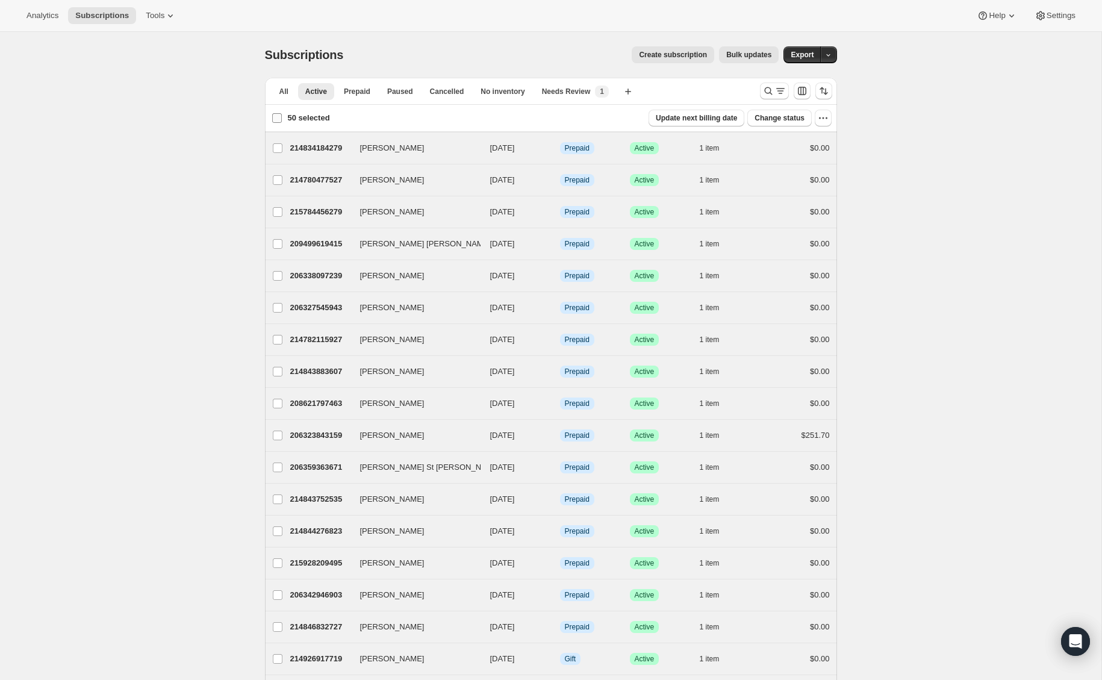
checkbox input "false"
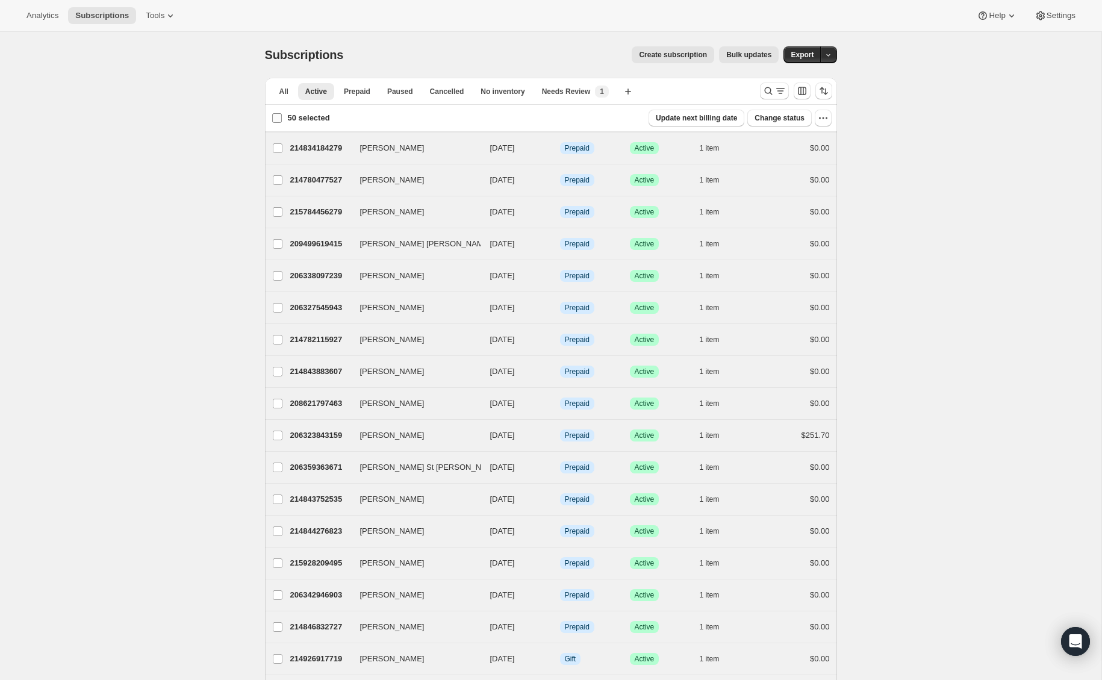
checkbox input "false"
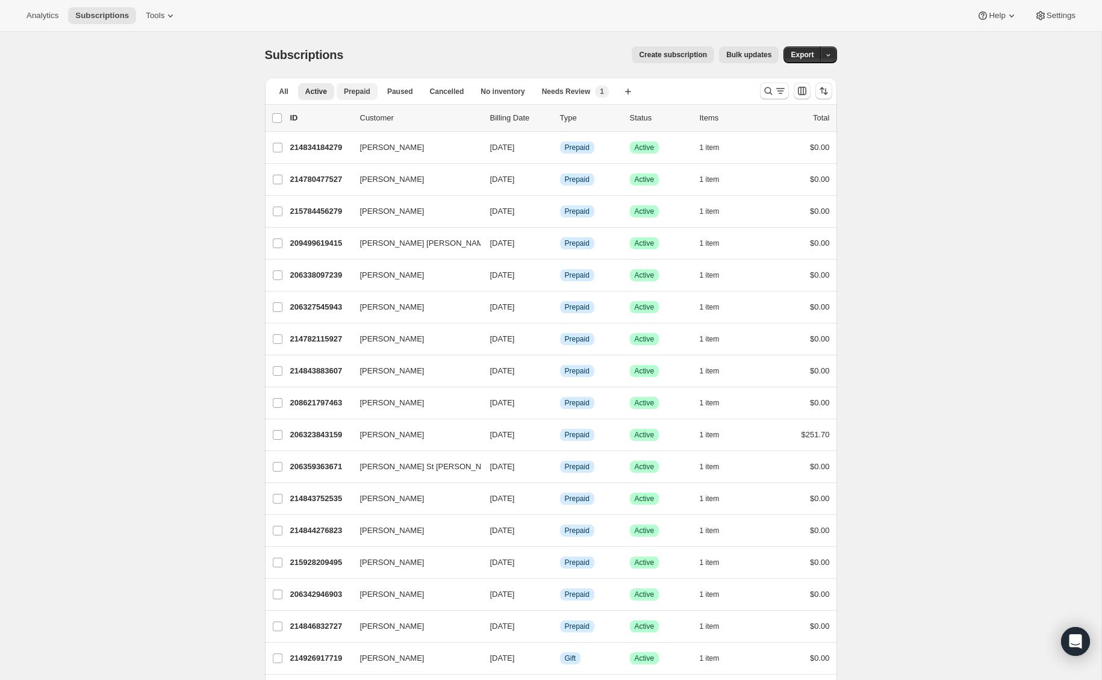
click at [361, 89] on span "Prepaid" at bounding box center [357, 92] width 26 height 10
click at [476, 87] on button "Cancelled" at bounding box center [456, 91] width 49 height 17
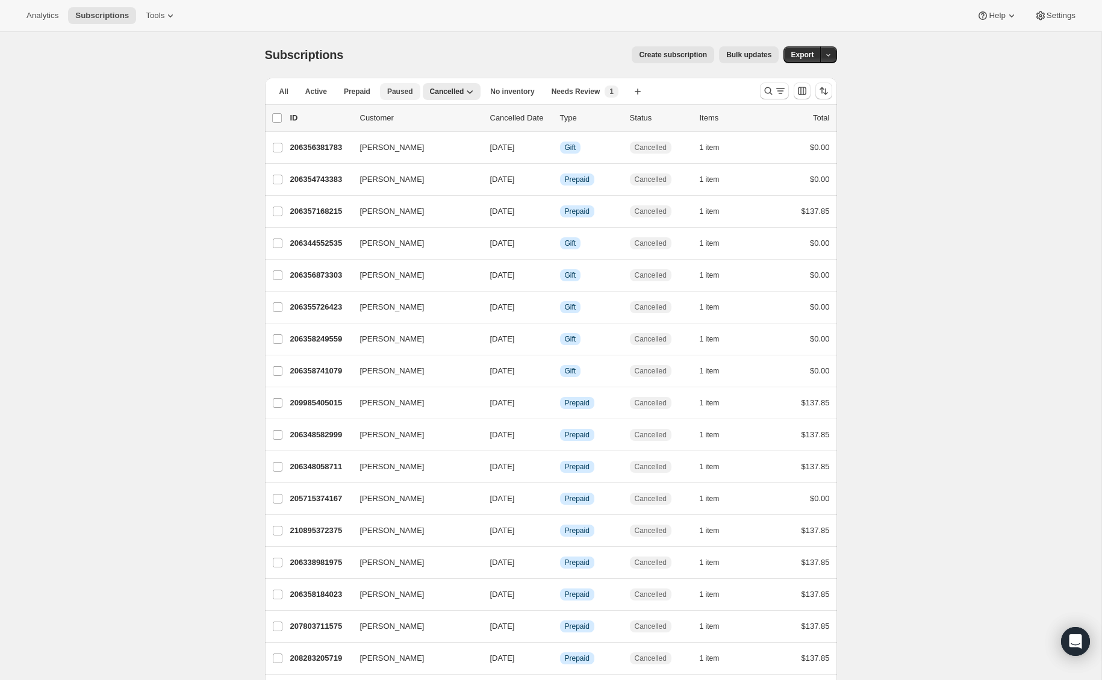
click at [391, 91] on span "Paused" at bounding box center [400, 92] width 26 height 10
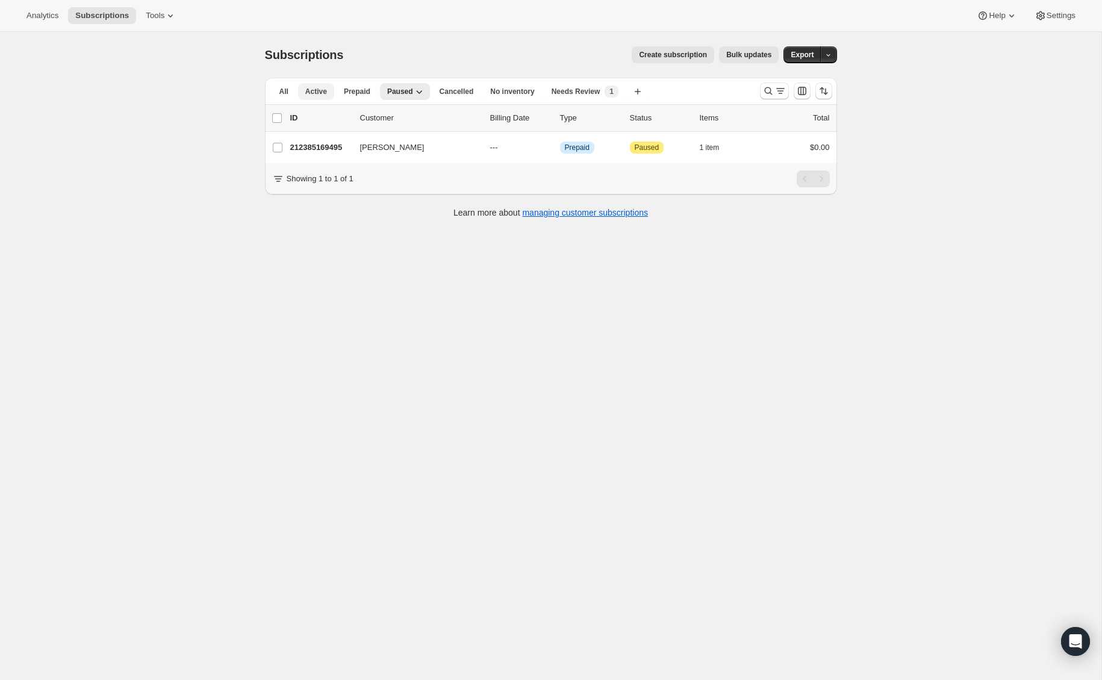
click at [328, 87] on button "Active" at bounding box center [316, 91] width 36 height 17
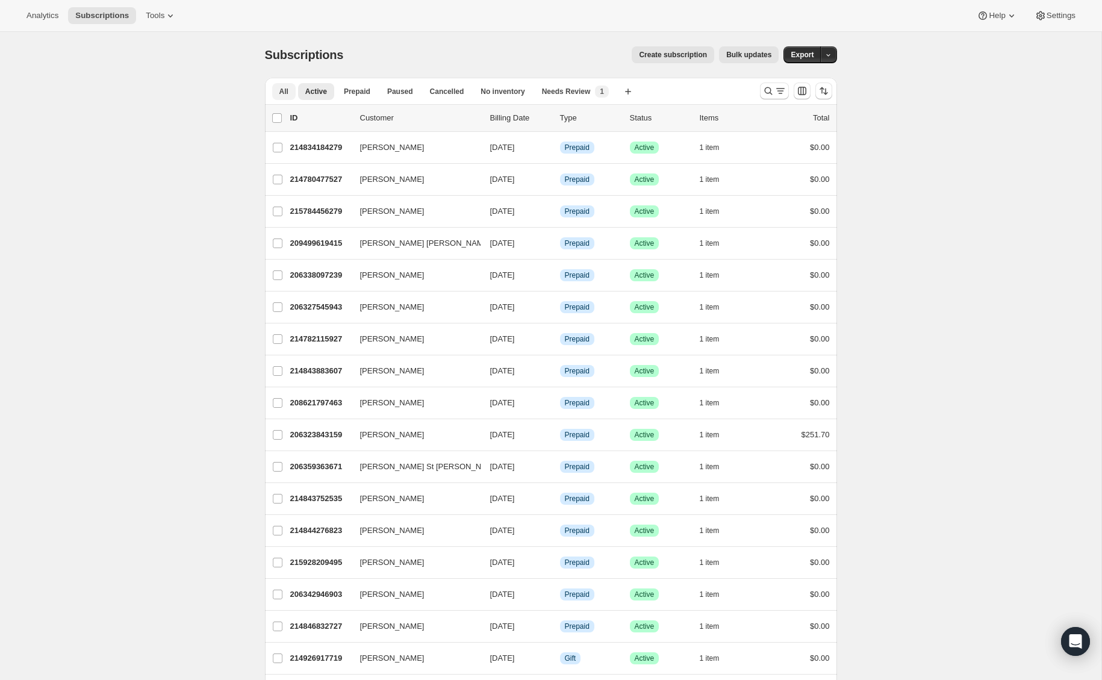
click at [285, 90] on span "All" at bounding box center [283, 92] width 9 height 10
click at [397, 96] on button "Paused" at bounding box center [400, 91] width 40 height 17
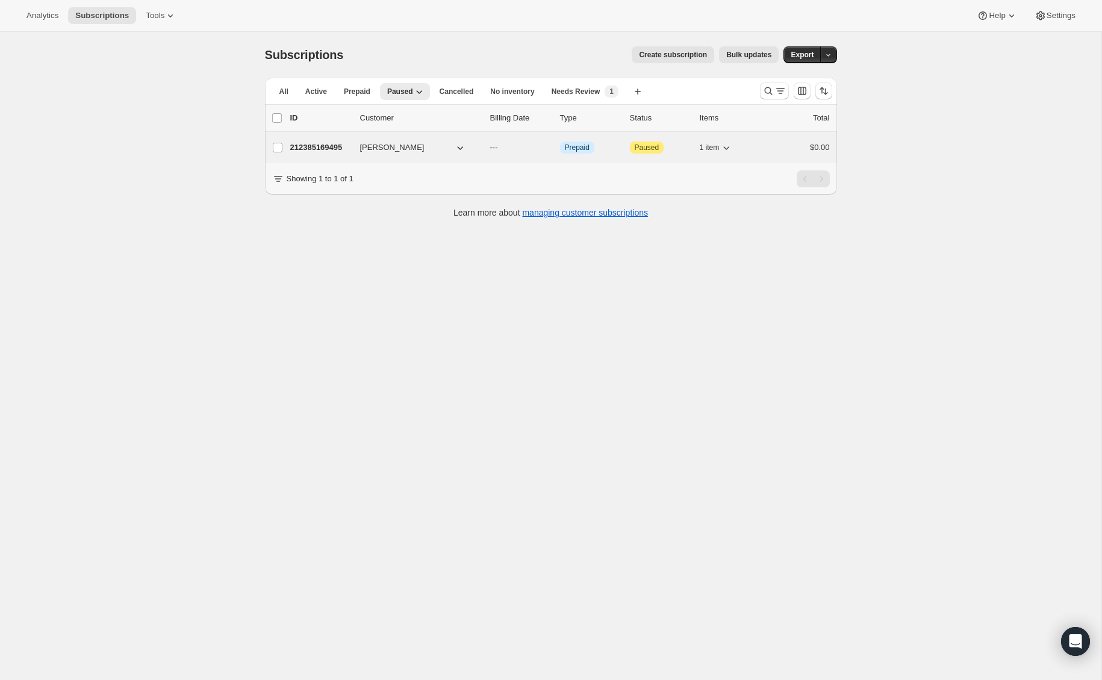
click at [335, 150] on p "212385169495" at bounding box center [320, 147] width 60 height 12
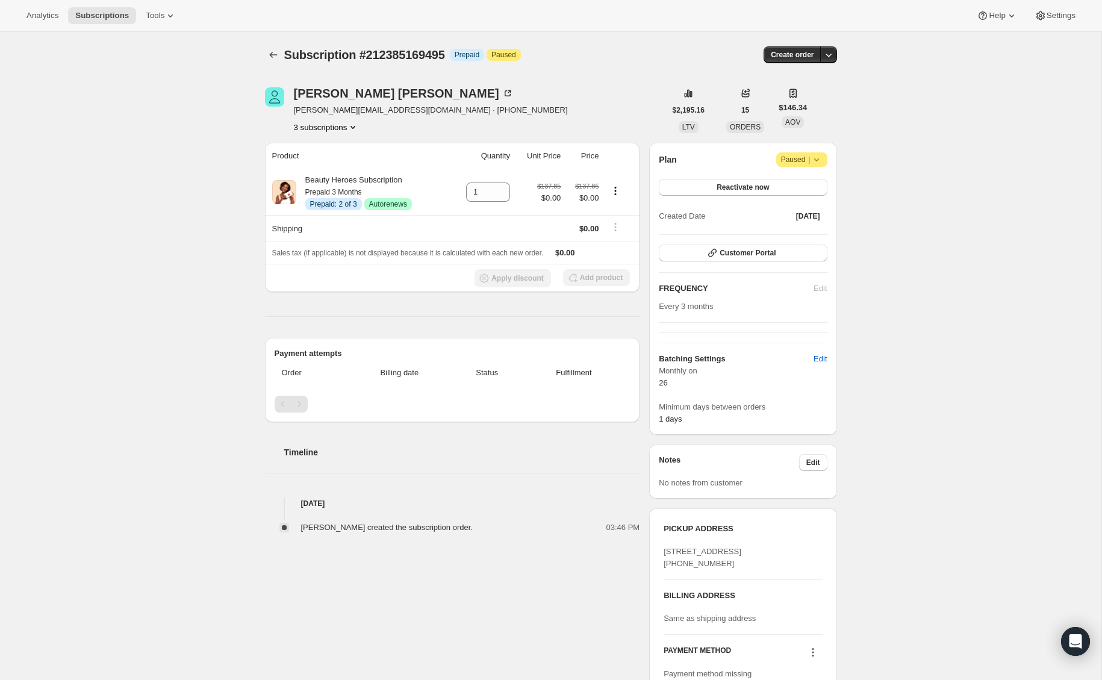
click at [334, 131] on button "3 subscriptions" at bounding box center [327, 127] width 66 height 12
click at [331, 148] on span "206358413399" at bounding box center [307, 149] width 52 height 9
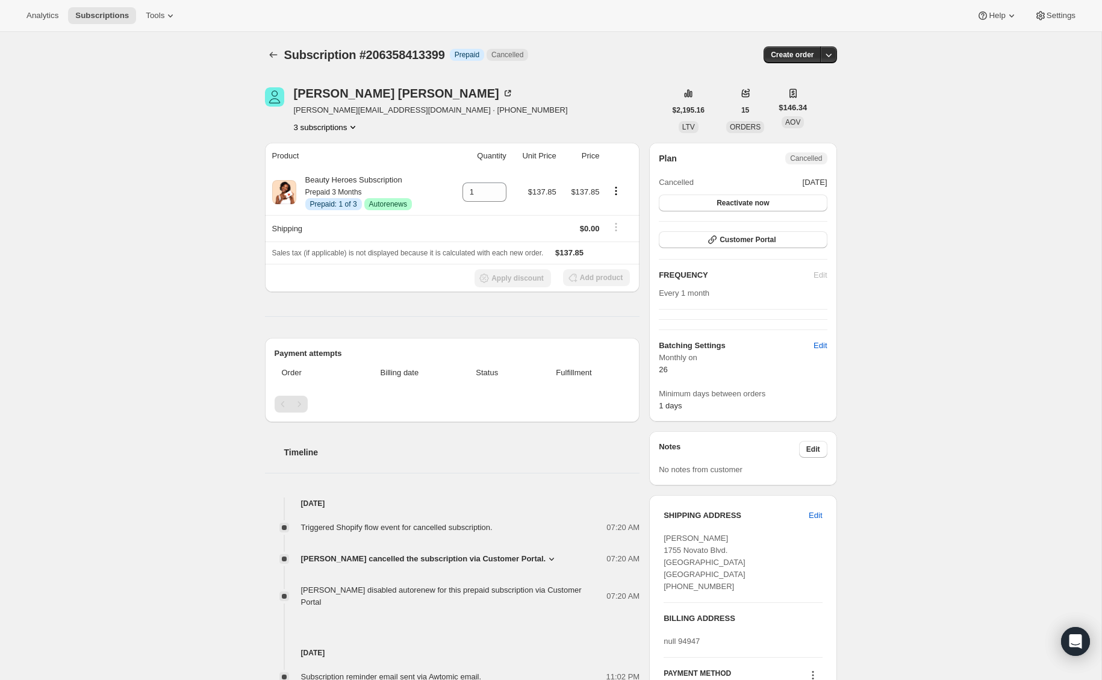
click at [340, 123] on button "3 subscriptions" at bounding box center [327, 127] width 66 height 12
click at [314, 193] on span "215666425943" at bounding box center [307, 190] width 52 height 9
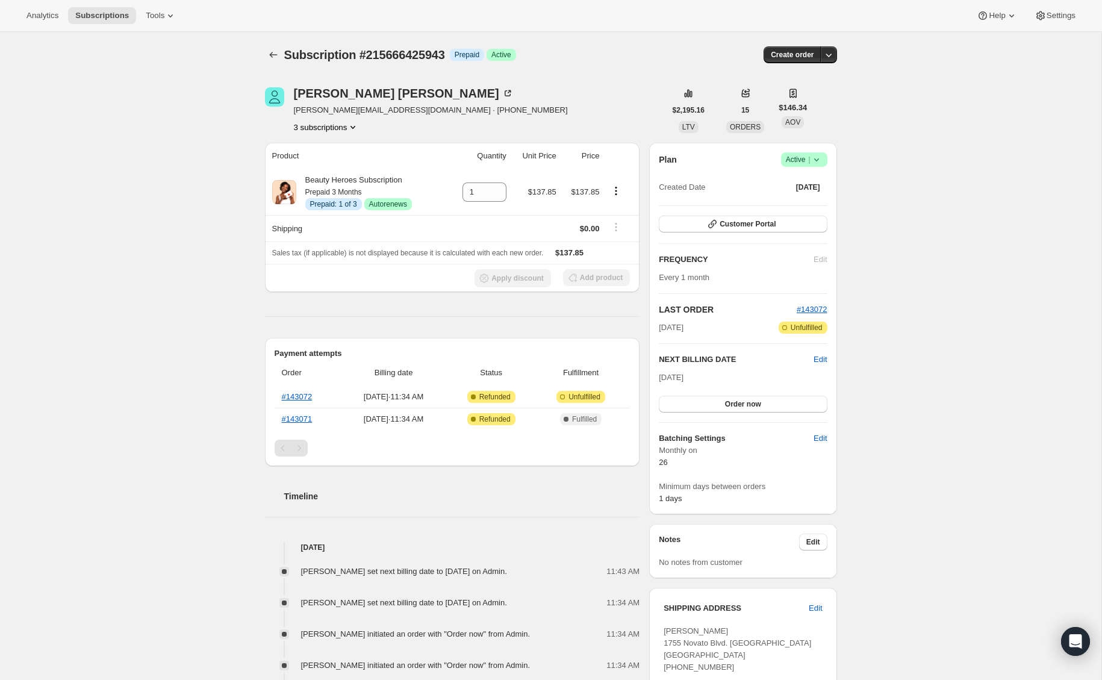
click at [331, 128] on button "3 subscriptions" at bounding box center [327, 127] width 66 height 12
click at [327, 167] on span "212385169495" at bounding box center [307, 170] width 52 height 9
